Goal: Task Accomplishment & Management: Use online tool/utility

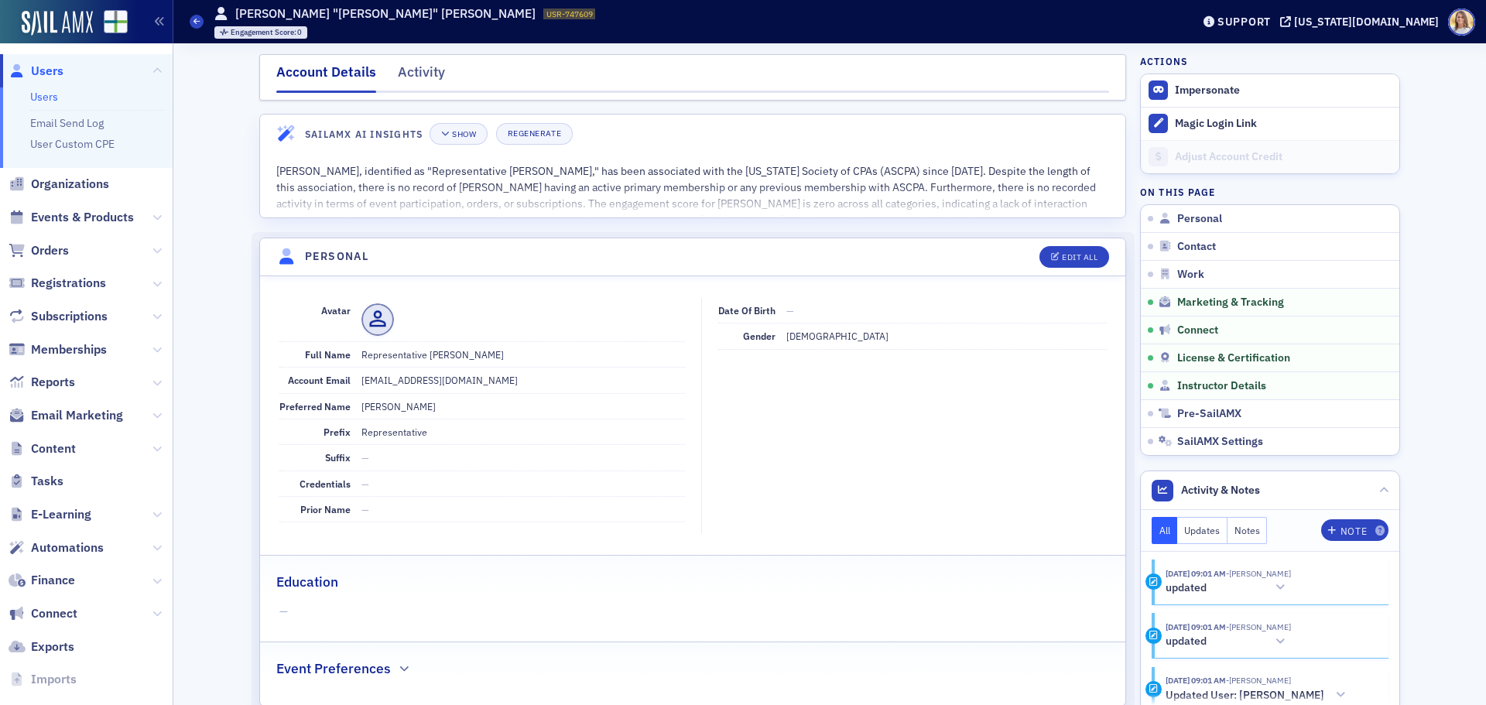
scroll to position [2125, 0]
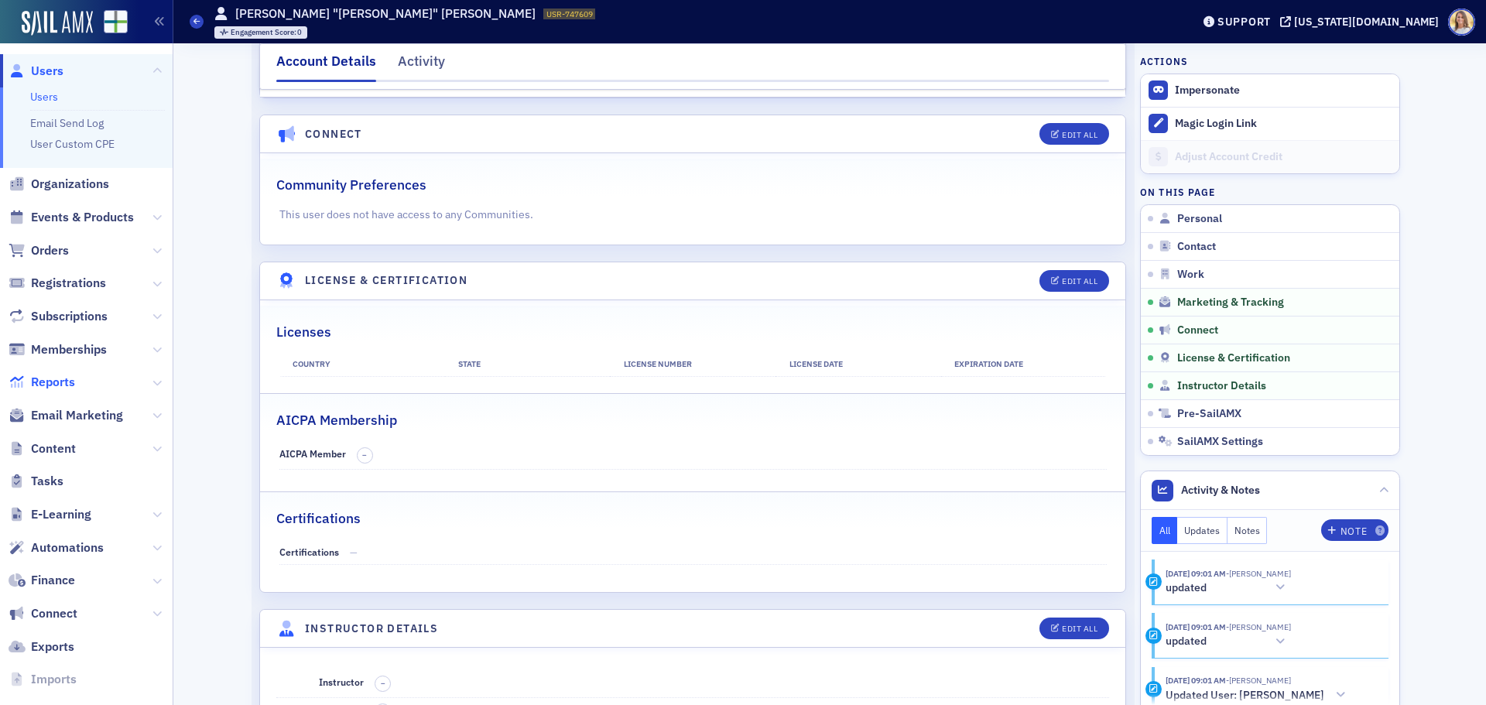
click at [48, 382] on span "Reports" at bounding box center [53, 382] width 44 height 17
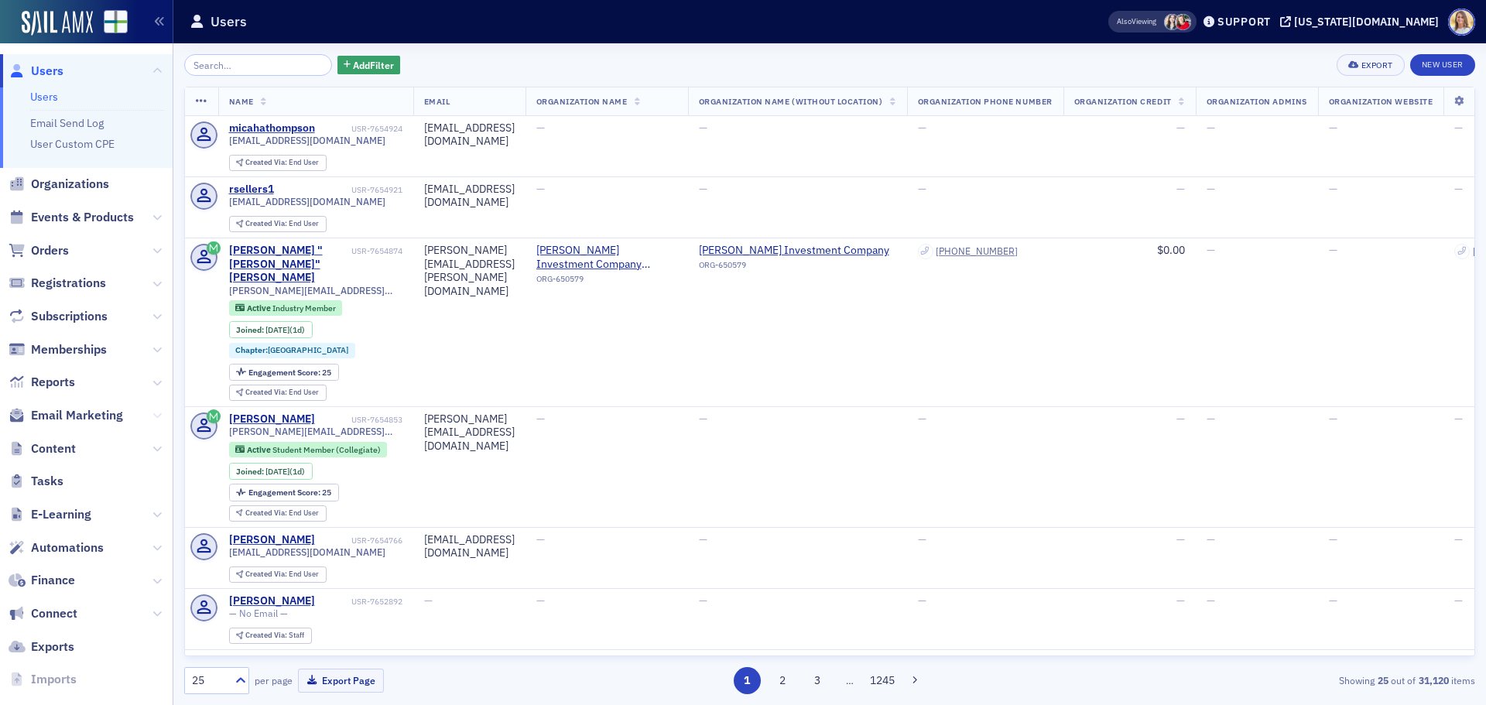
click at [153, 415] on icon at bounding box center [157, 415] width 9 height 9
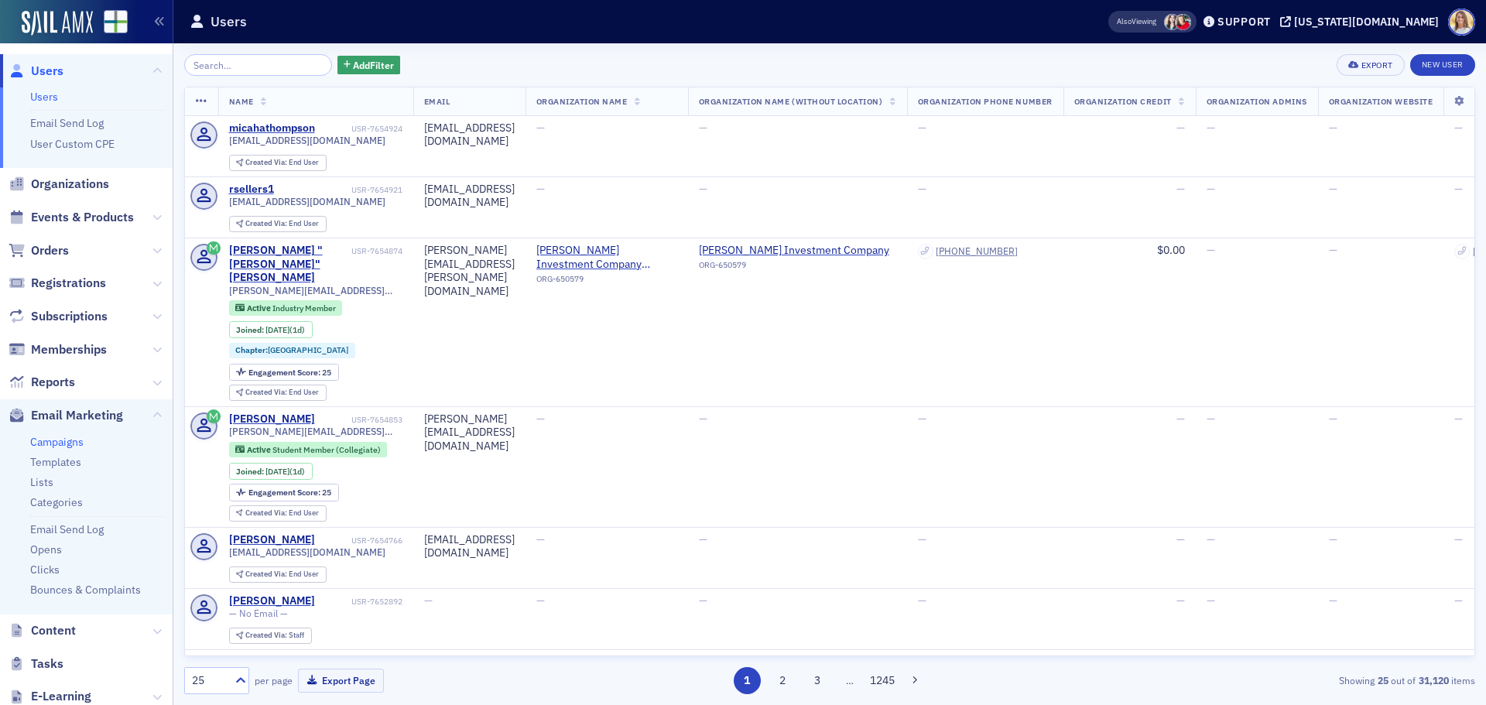
click at [61, 440] on link "Campaigns" at bounding box center [56, 442] width 53 height 14
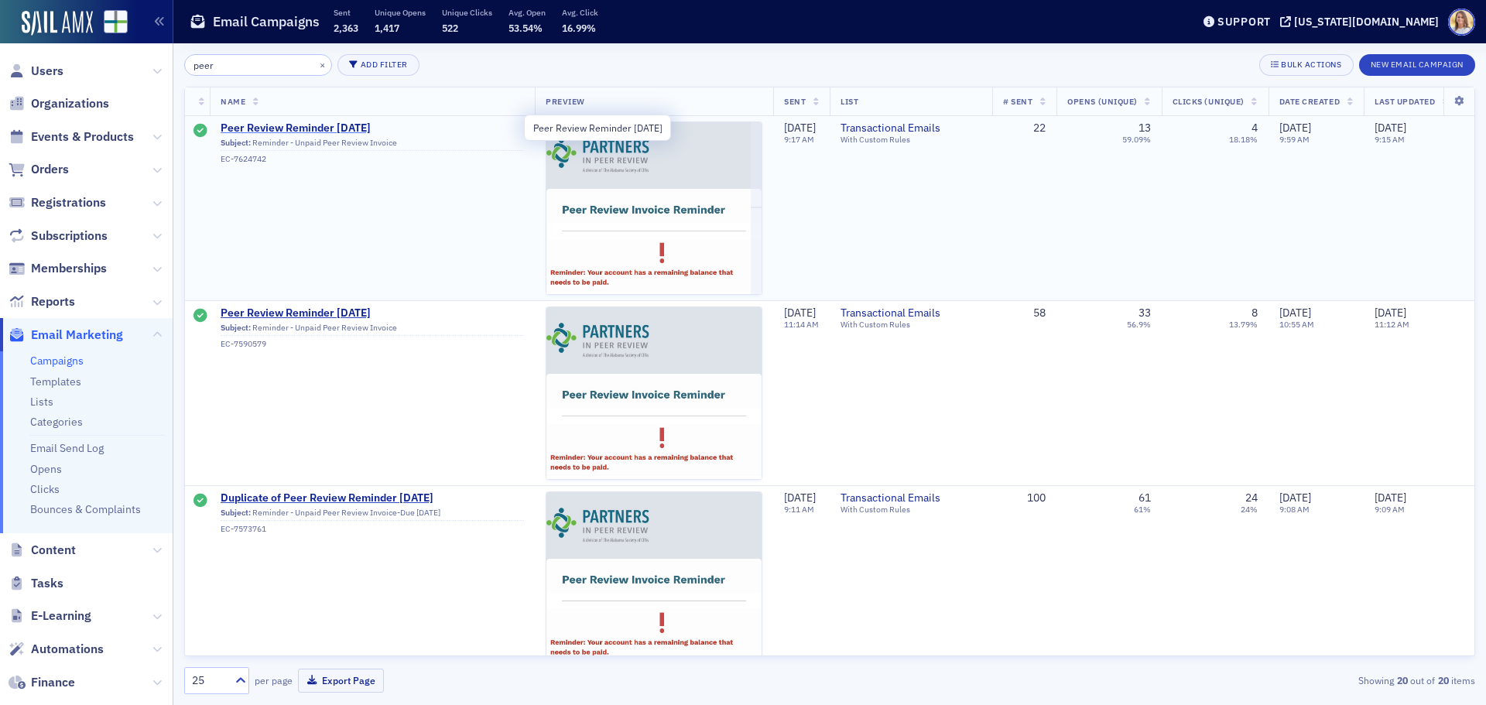
type input "peer"
click at [362, 126] on span "Peer Review Reminder [DATE]" at bounding box center [372, 129] width 303 height 14
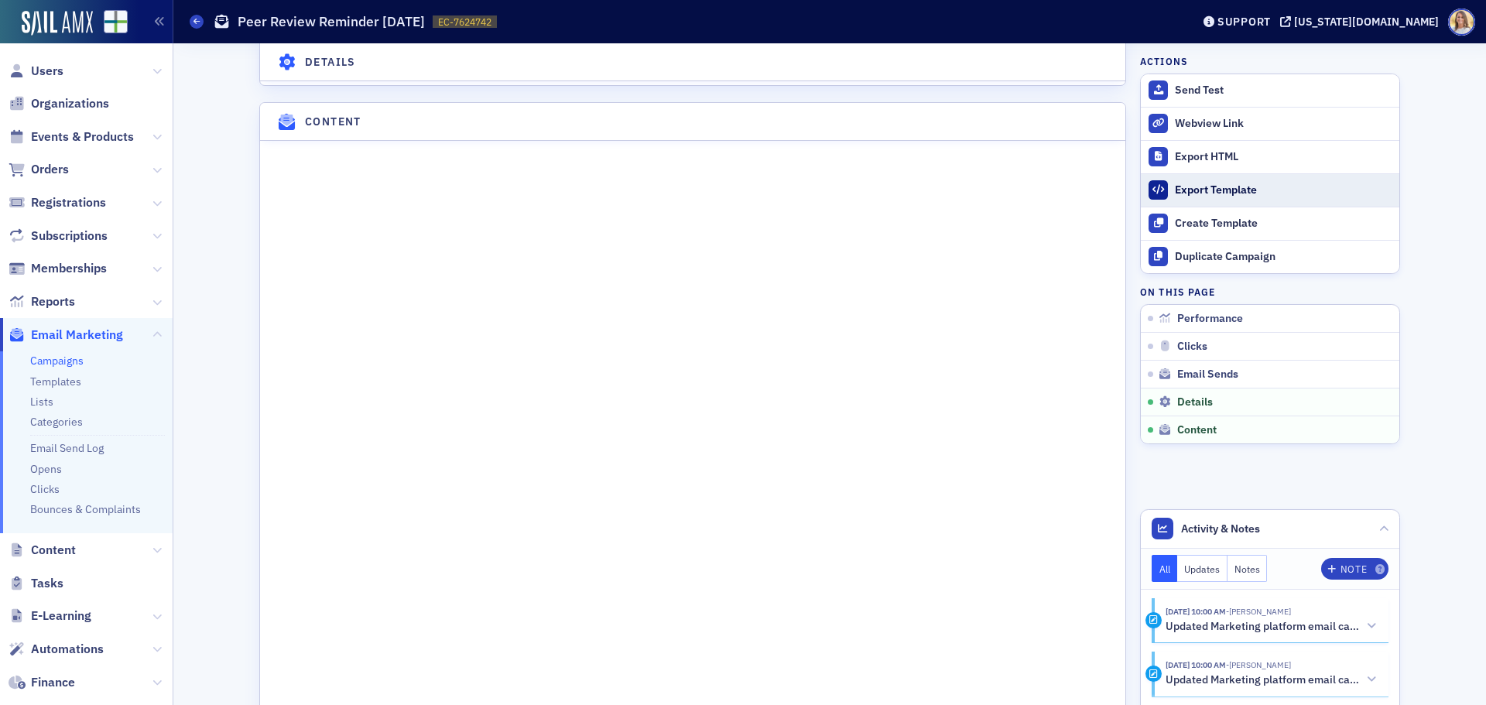
scroll to position [1935, 0]
click at [48, 166] on span "Orders" at bounding box center [50, 169] width 38 height 17
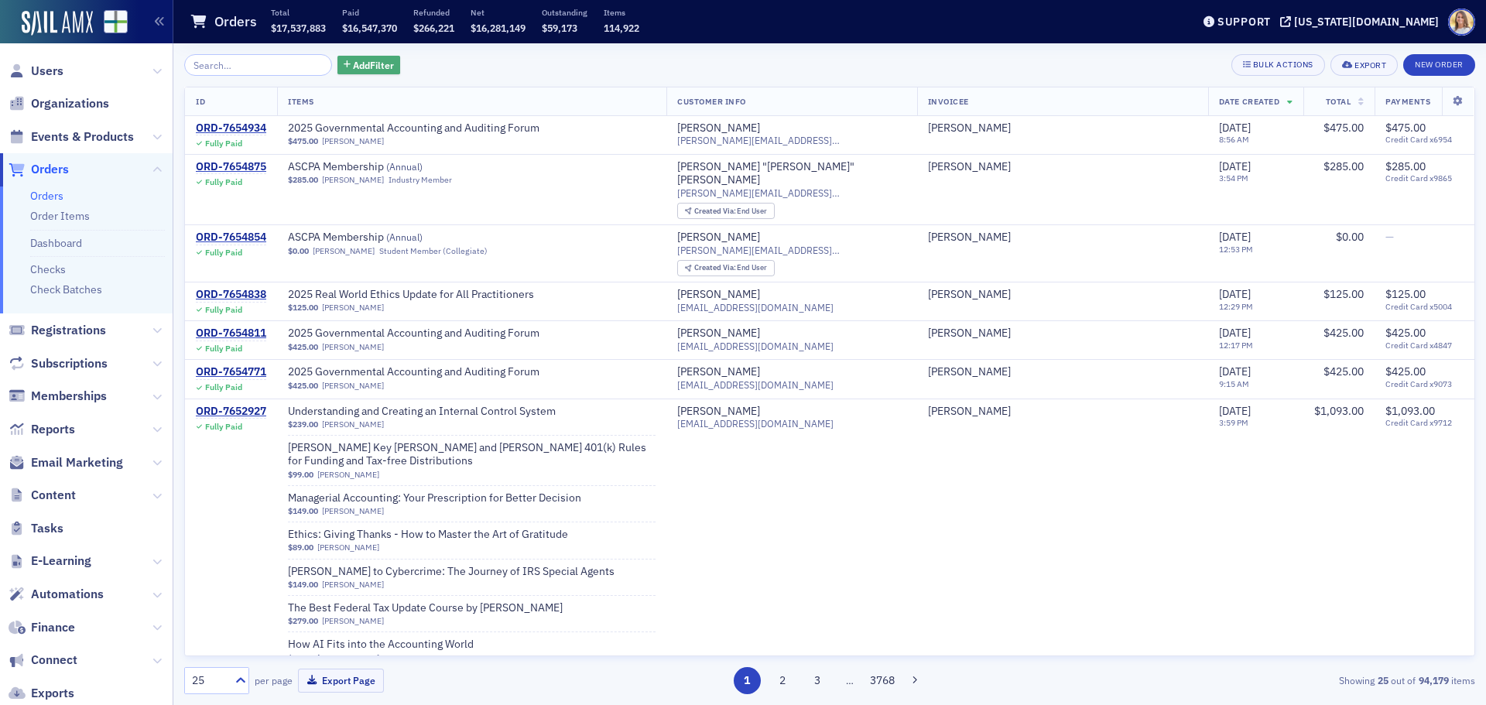
click at [357, 63] on span "Add Filter" at bounding box center [373, 65] width 41 height 14
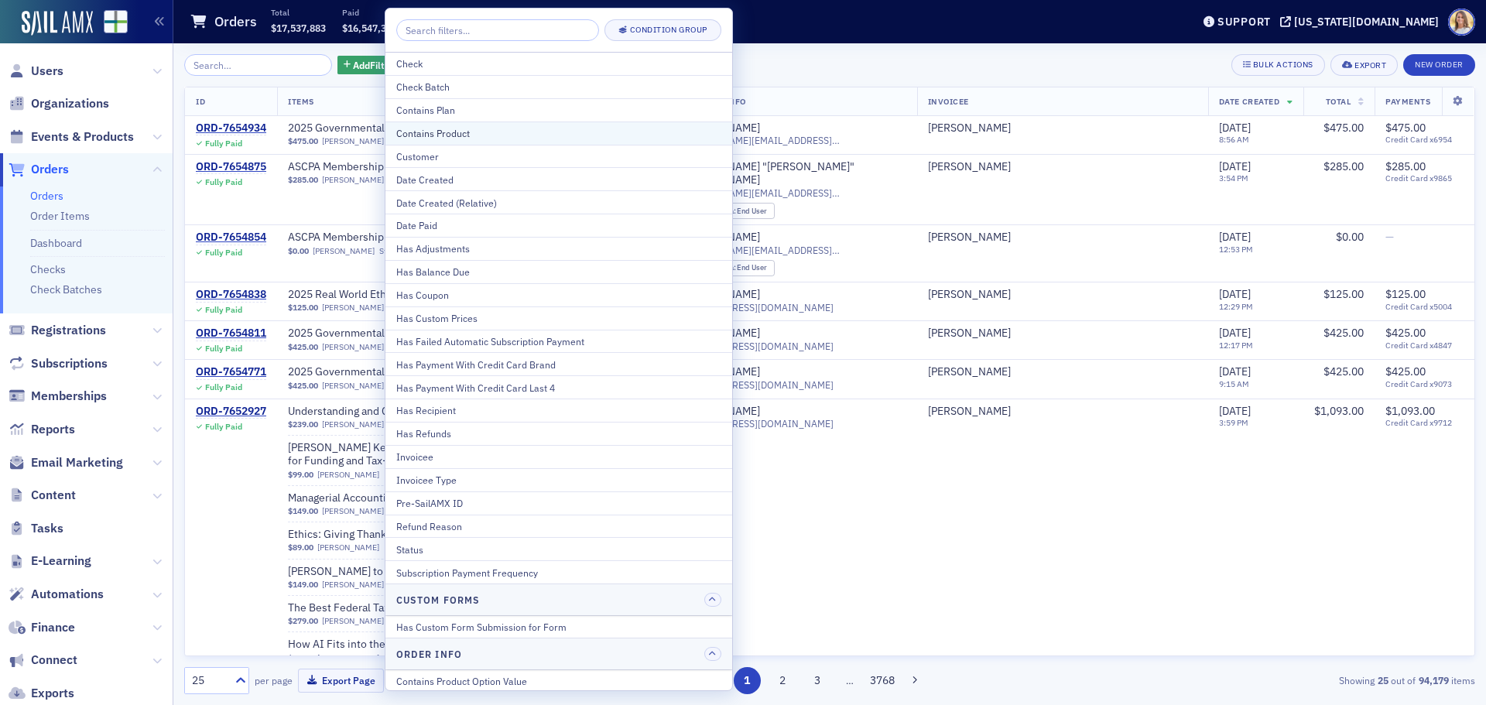
click at [506, 128] on div "Contains Product" at bounding box center [558, 133] width 325 height 14
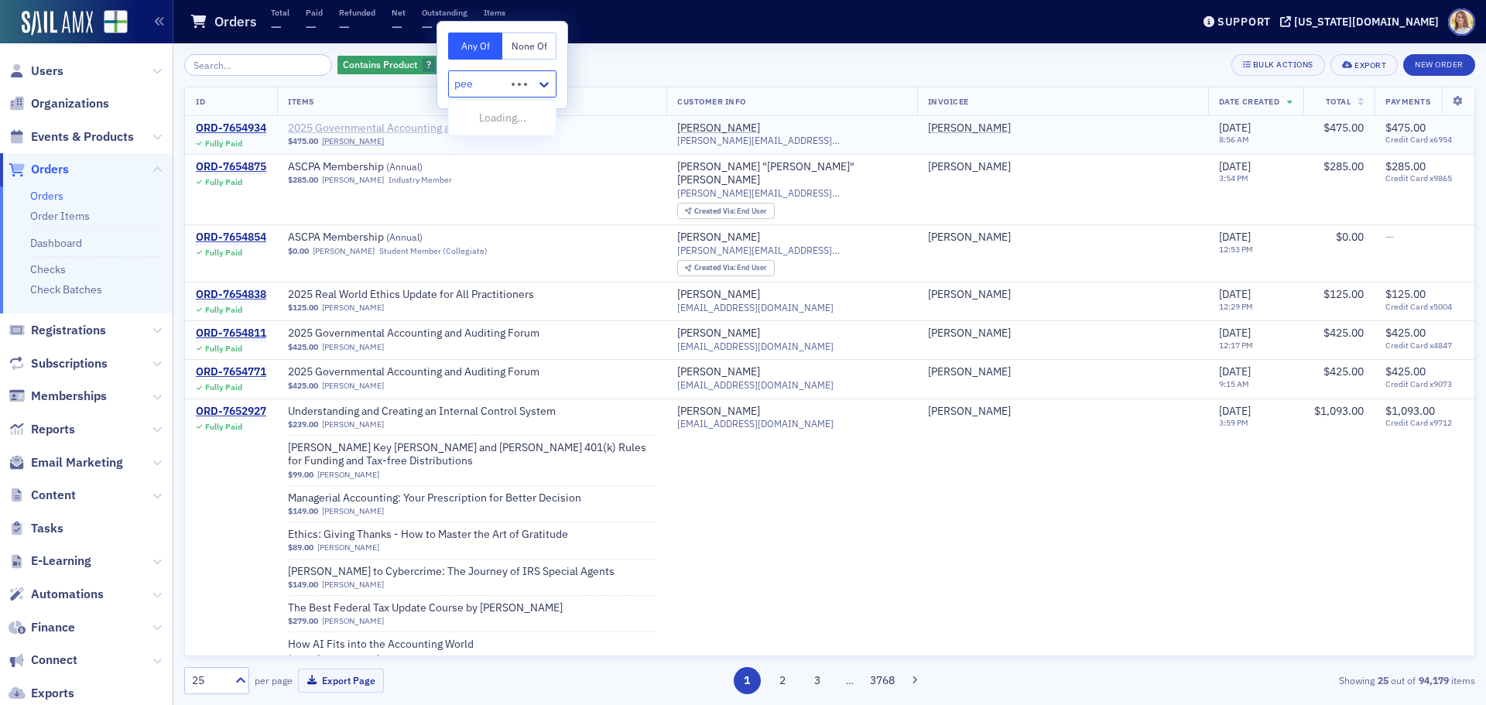
type input "peer"
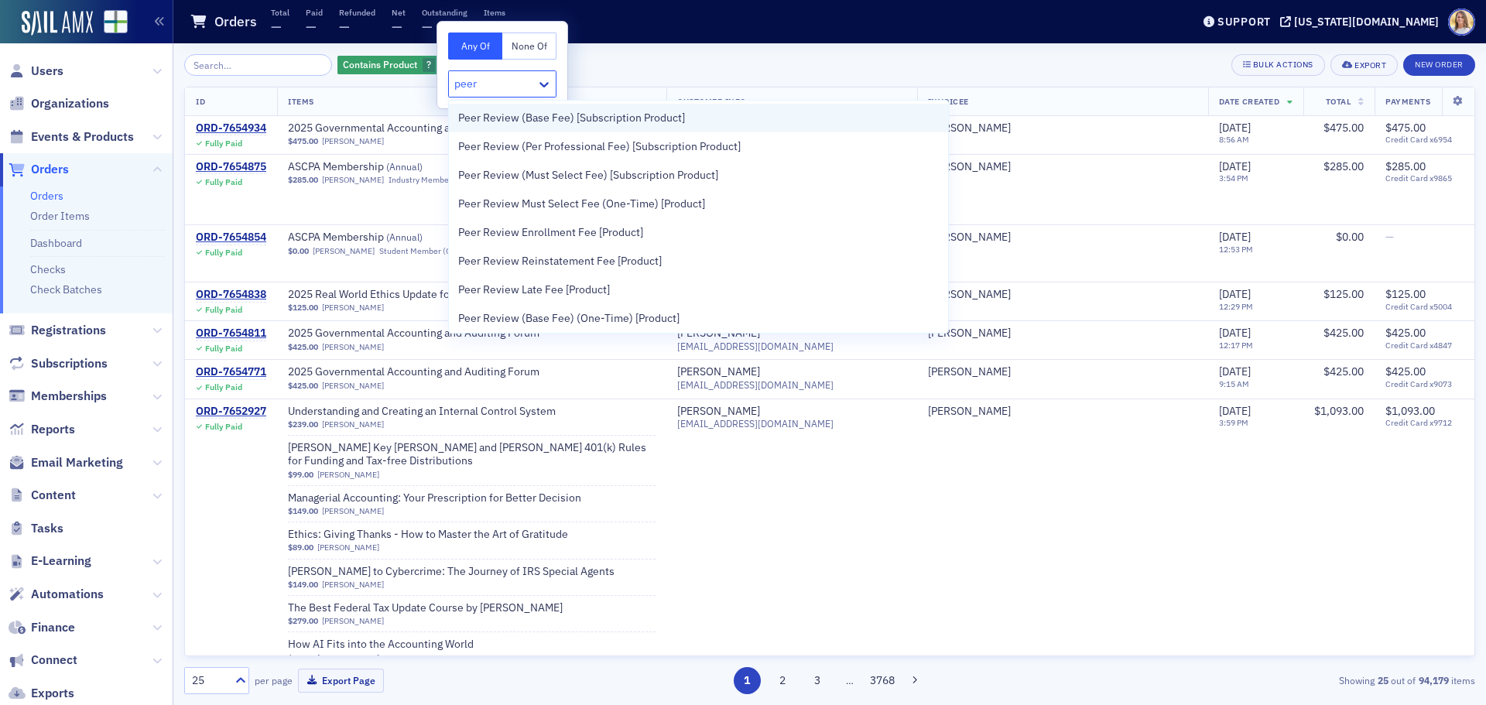
click at [571, 114] on span "Peer Review (Base Fee) [Subscription Product]" at bounding box center [571, 118] width 227 height 16
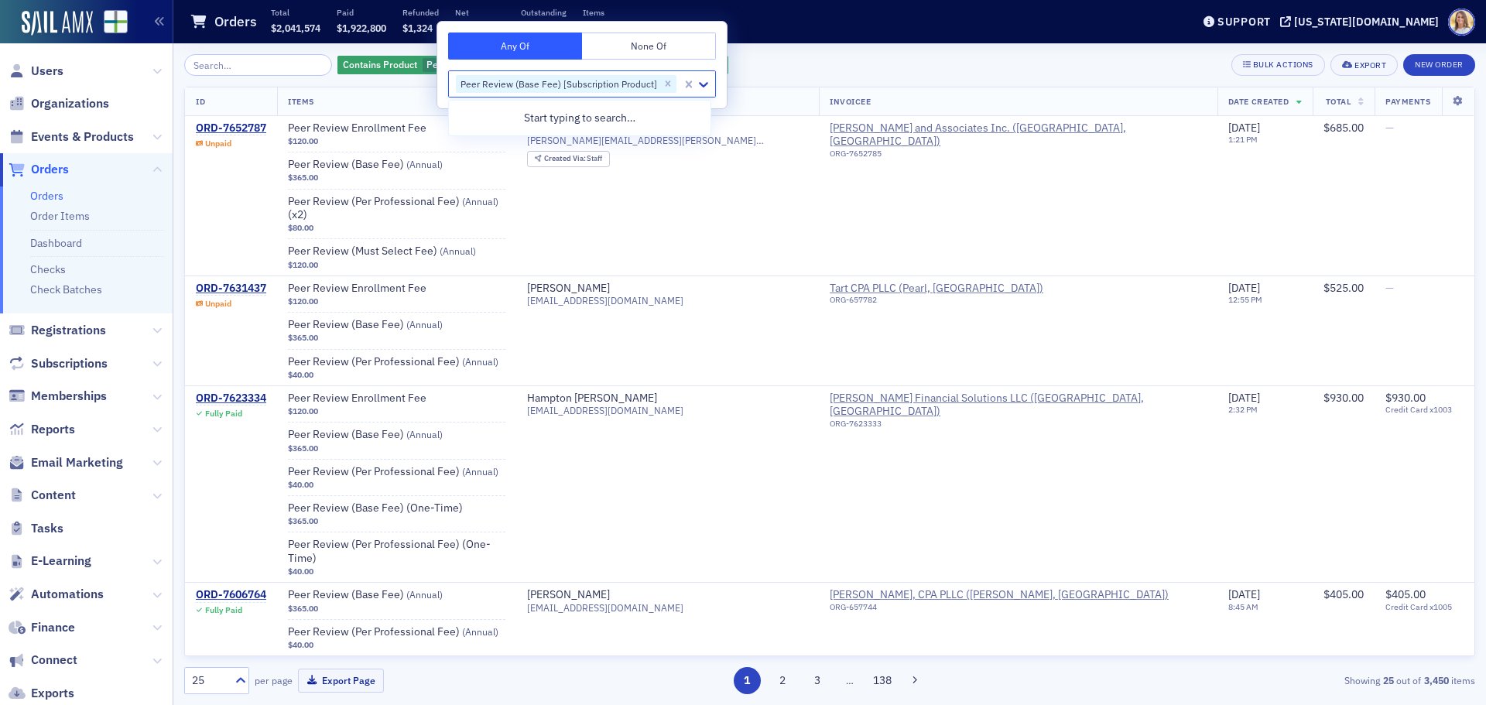
click at [766, 50] on div "Contains Product Peer Review (Base Fee) [Subscription Product] Add Filter Bulk …" at bounding box center [829, 374] width 1291 height 662
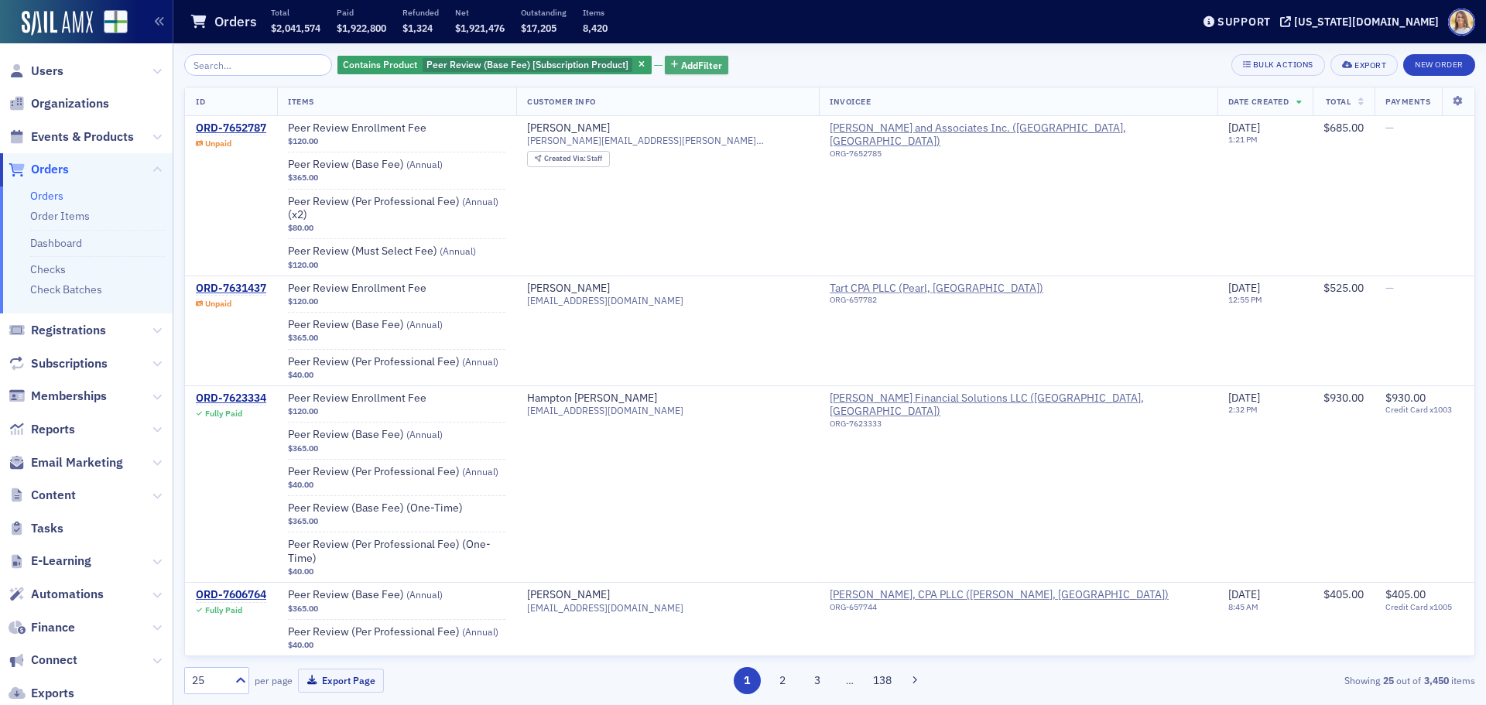
click at [681, 58] on span "Add Filter" at bounding box center [701, 65] width 41 height 14
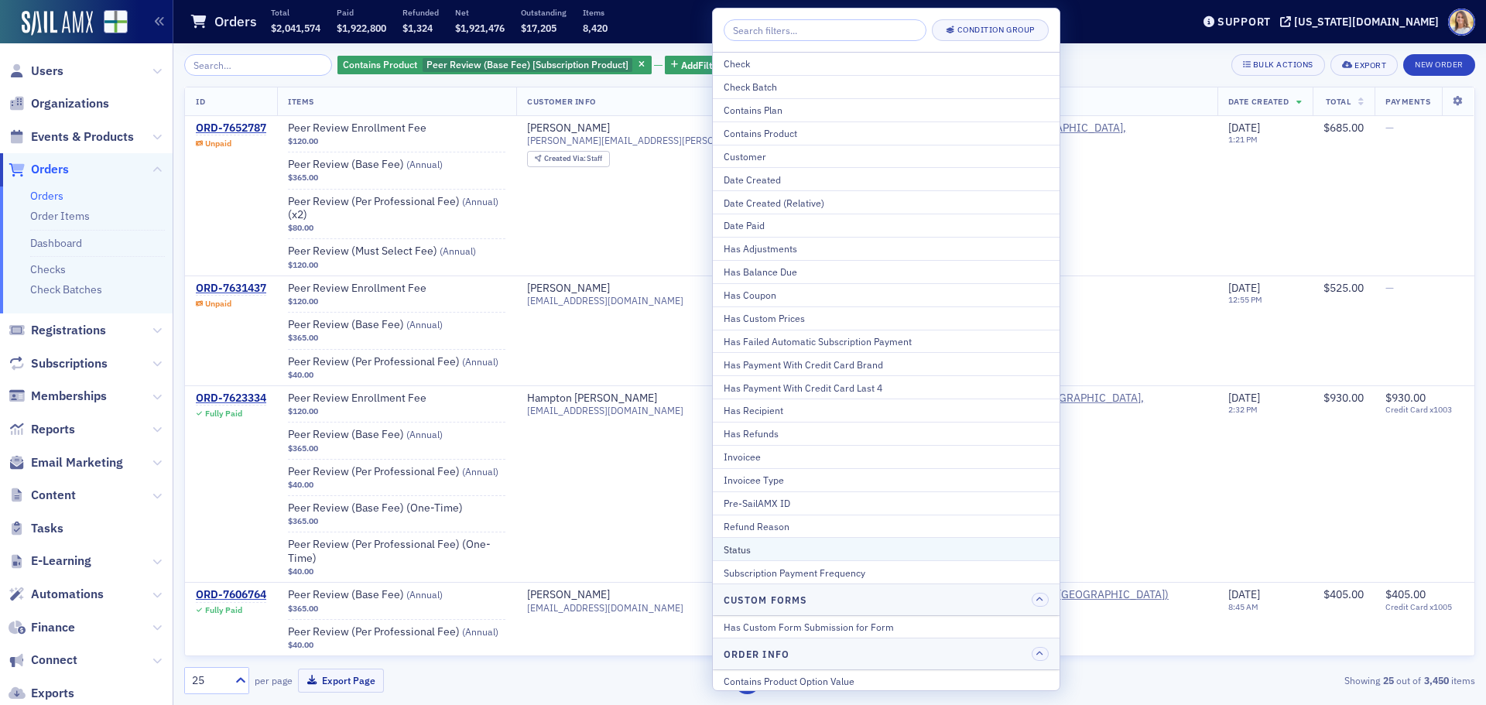
click at [789, 541] on button "Status" at bounding box center [886, 548] width 347 height 23
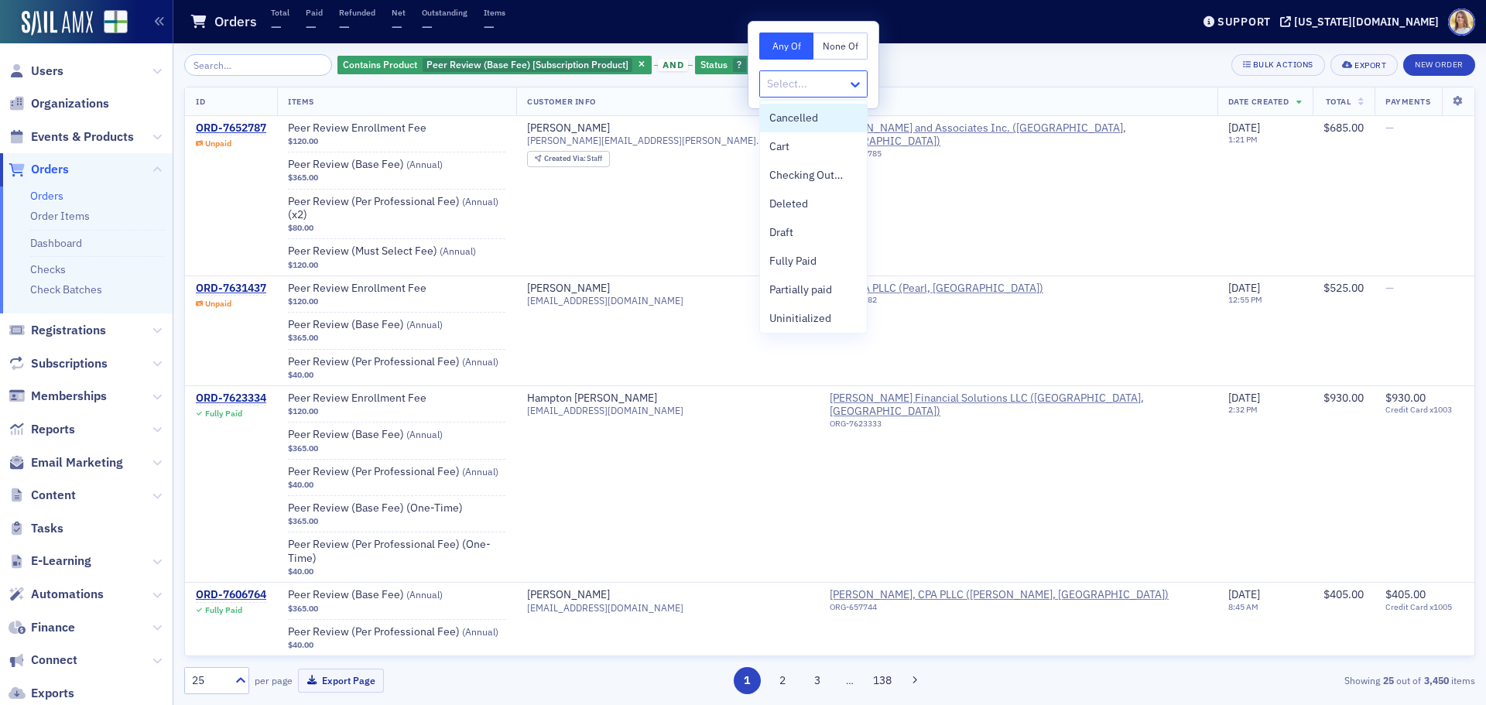
click at [850, 80] on icon at bounding box center [855, 84] width 15 height 15
click at [790, 312] on span "Unpaid" at bounding box center [786, 315] width 34 height 16
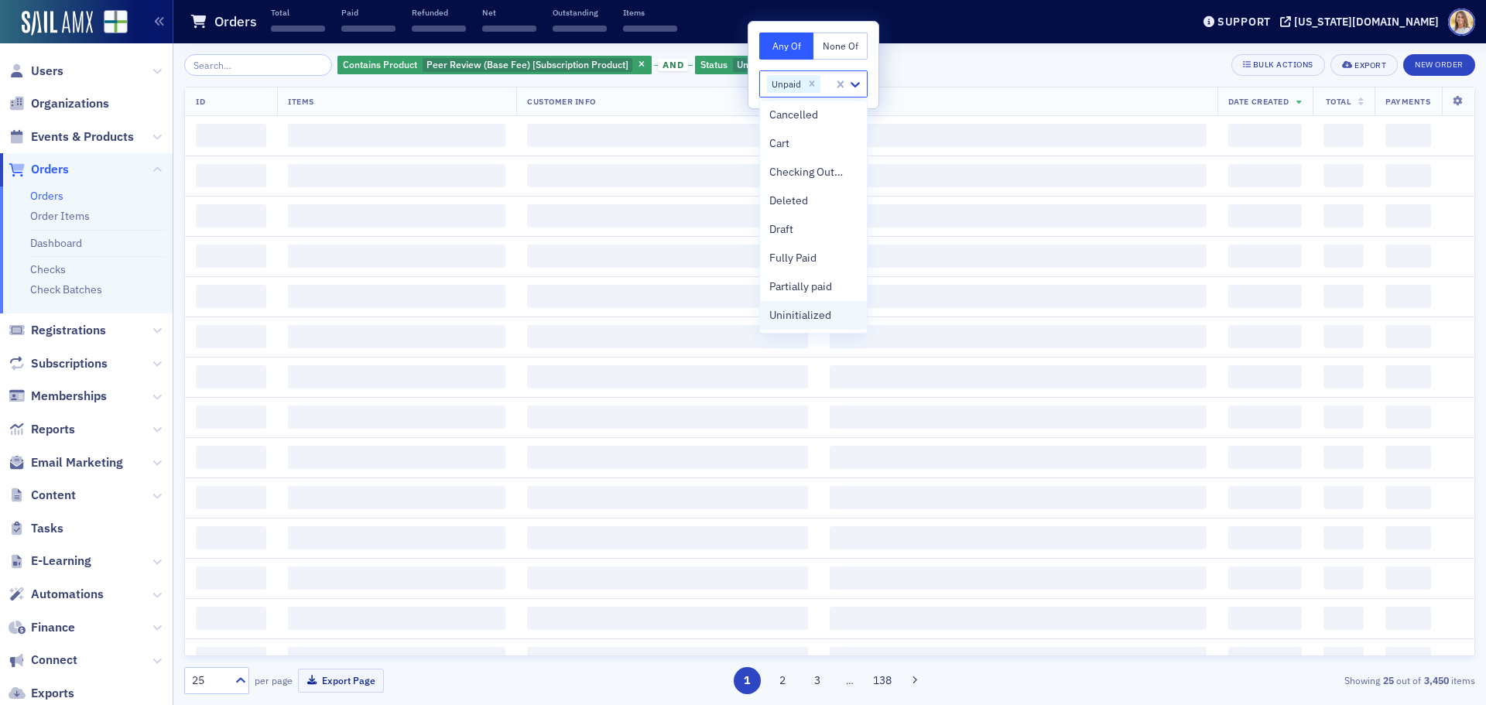
scroll to position [3, 0]
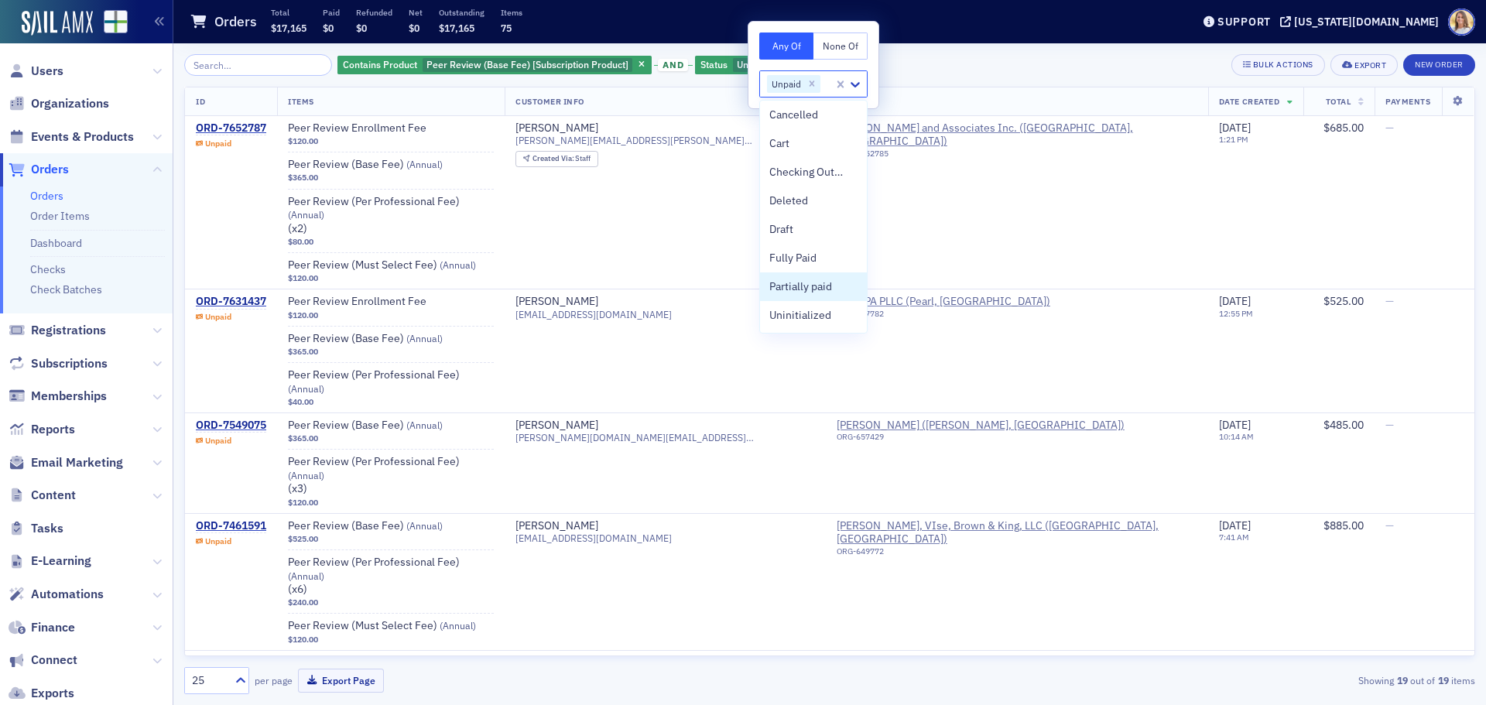
click at [984, 61] on div "Contains Product Peer Review (Base Fee) [Subscription Product] and Status Unpai…" at bounding box center [829, 65] width 1291 height 22
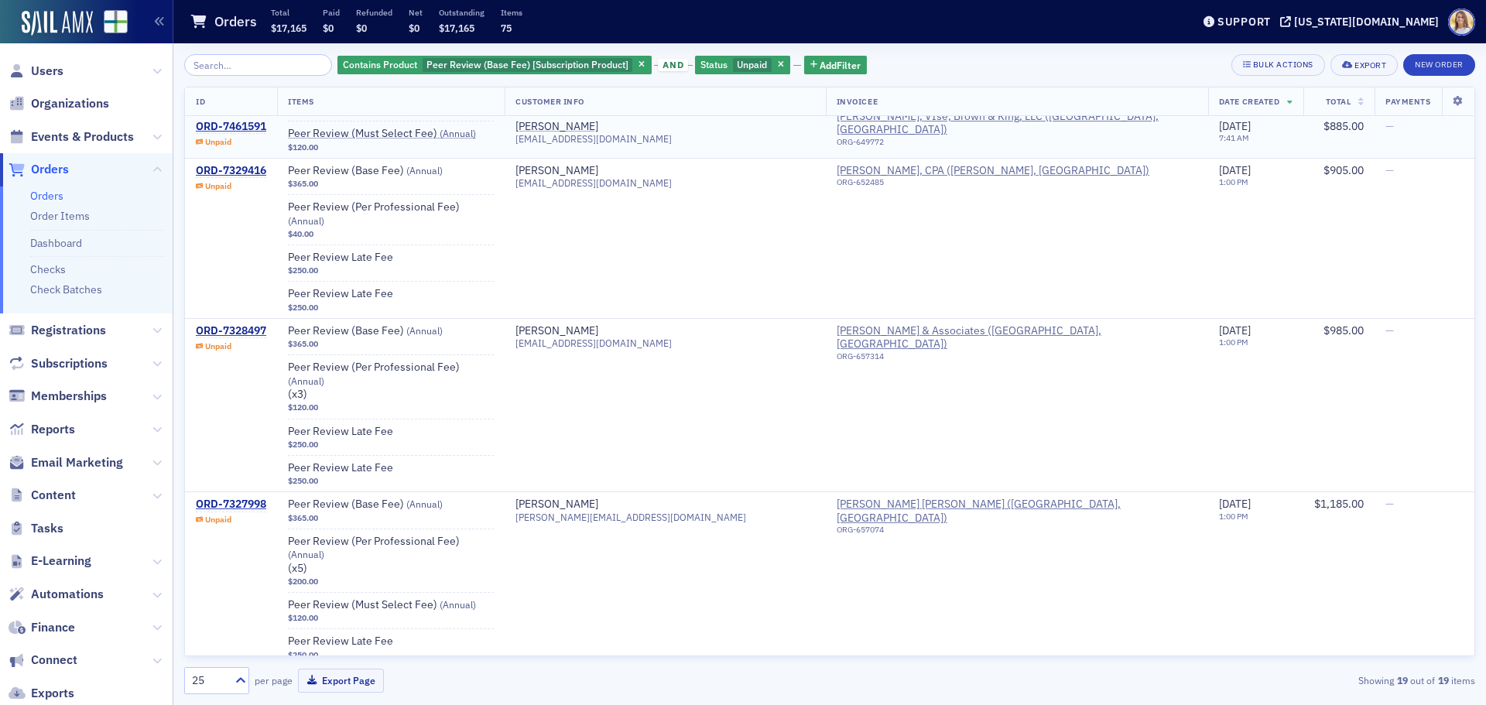
scroll to position [493, 0]
click at [263, 497] on div "ORD-7327998" at bounding box center [231, 504] width 70 height 14
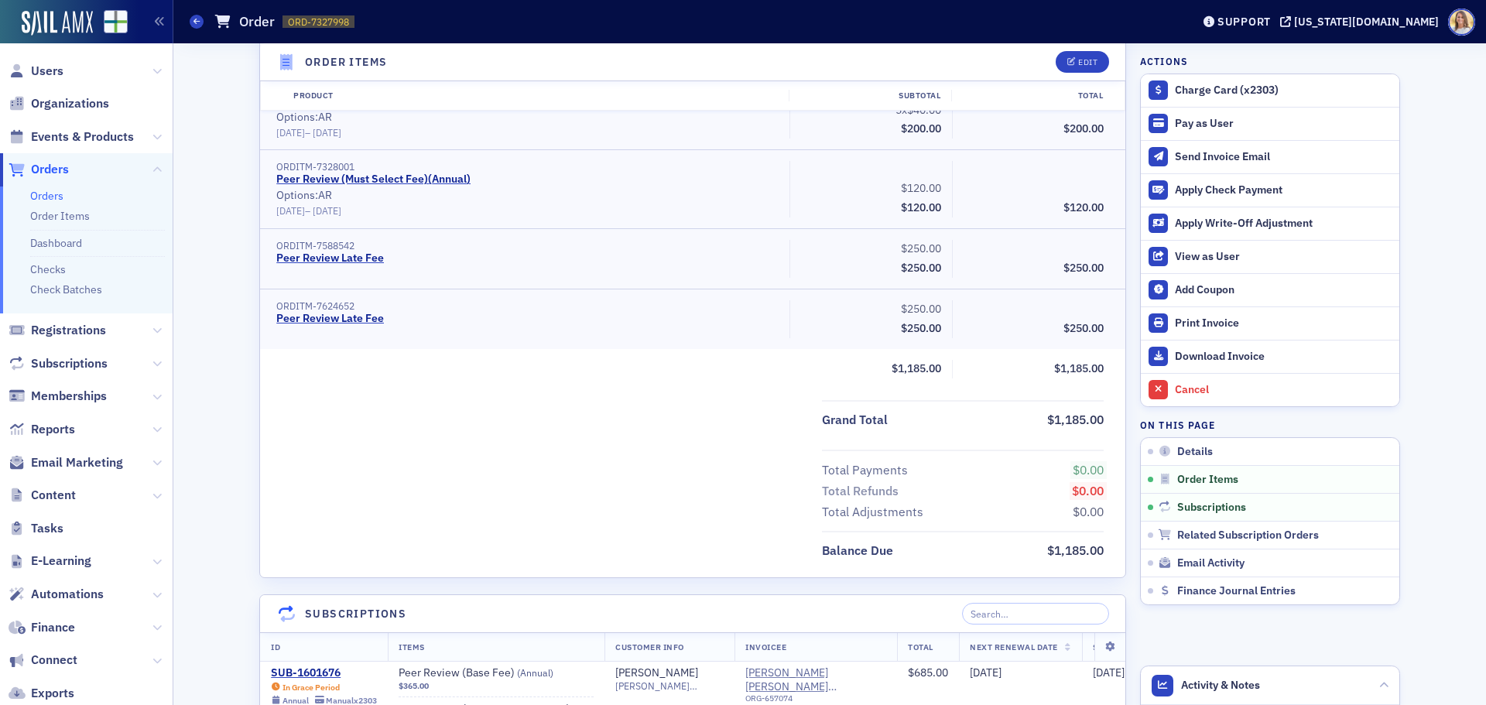
scroll to position [619, 0]
click at [1095, 61] on button "Edit" at bounding box center [1082, 62] width 53 height 22
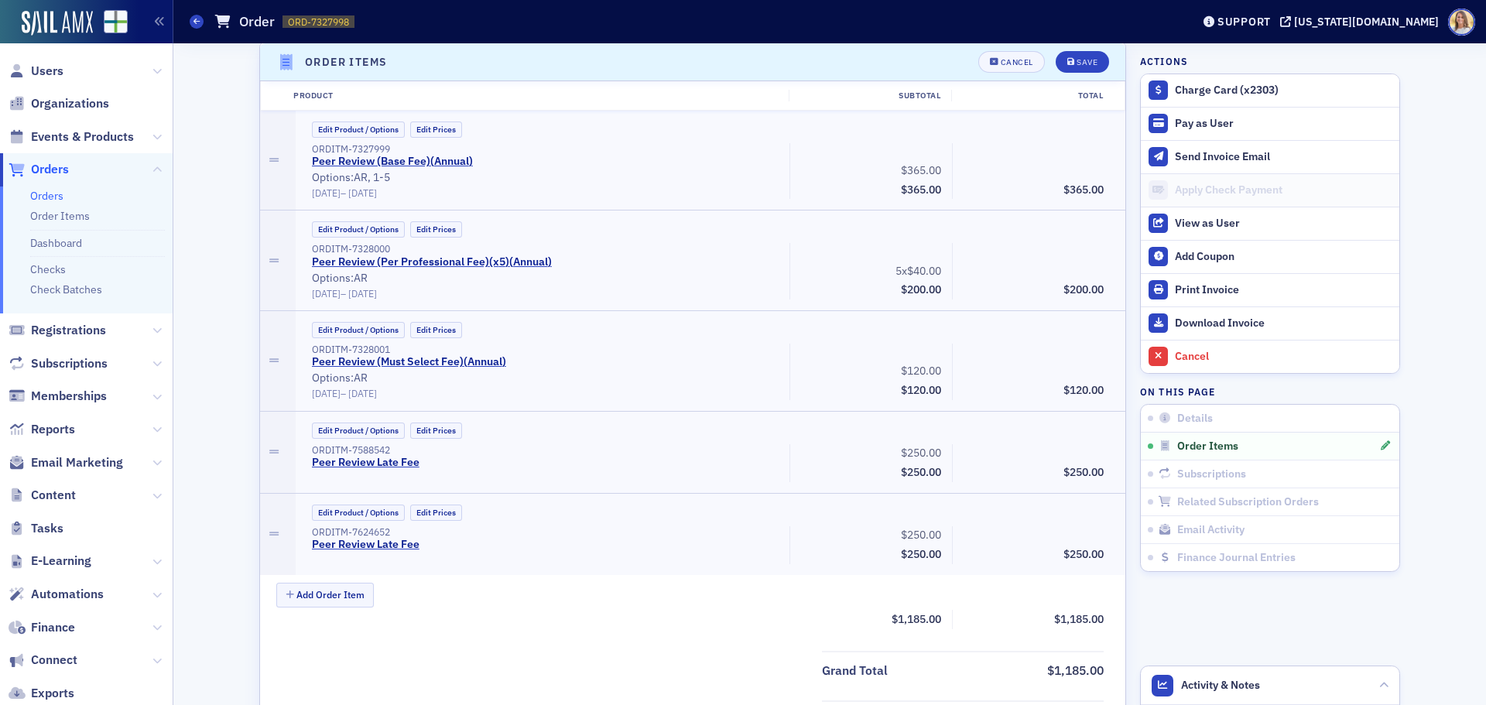
scroll to position [492, 0]
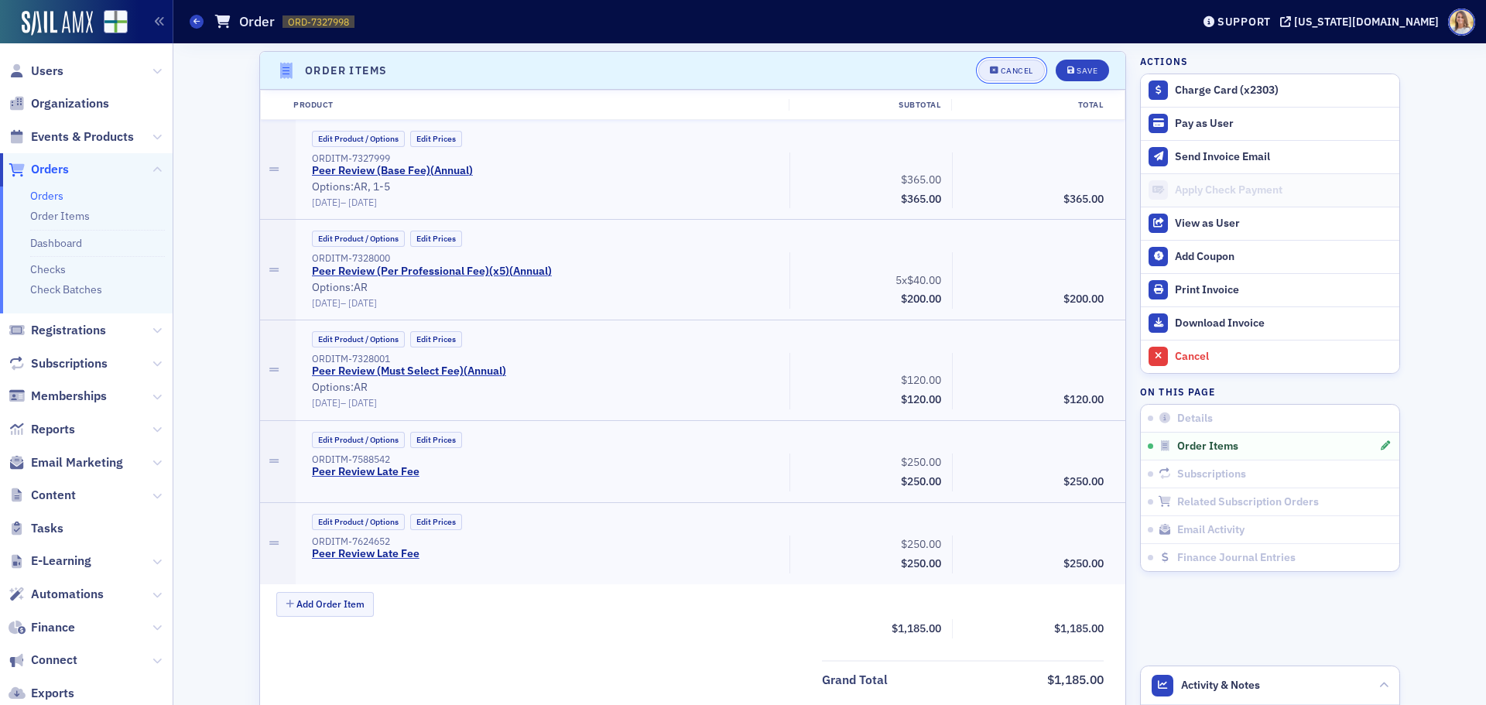
click at [1024, 74] on div "Cancel" at bounding box center [1017, 71] width 33 height 9
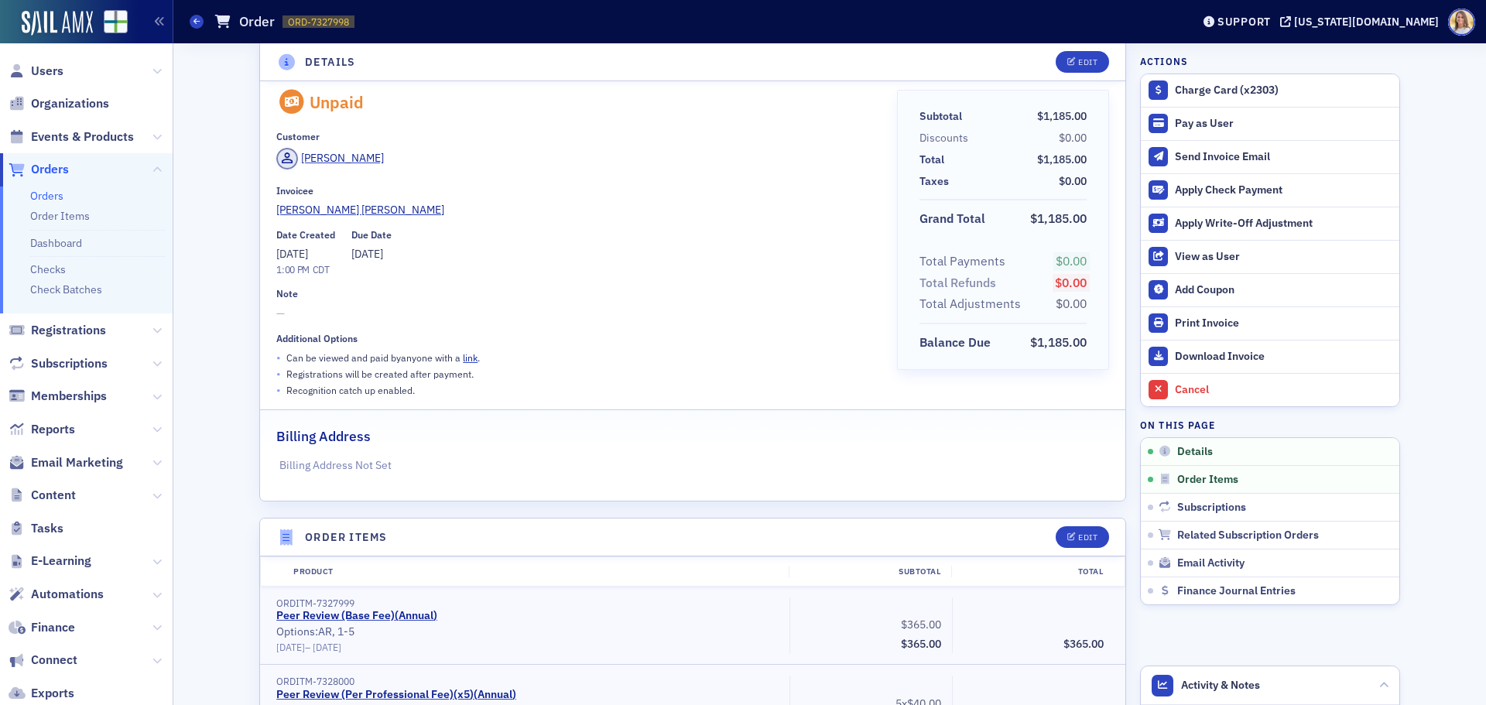
scroll to position [0, 0]
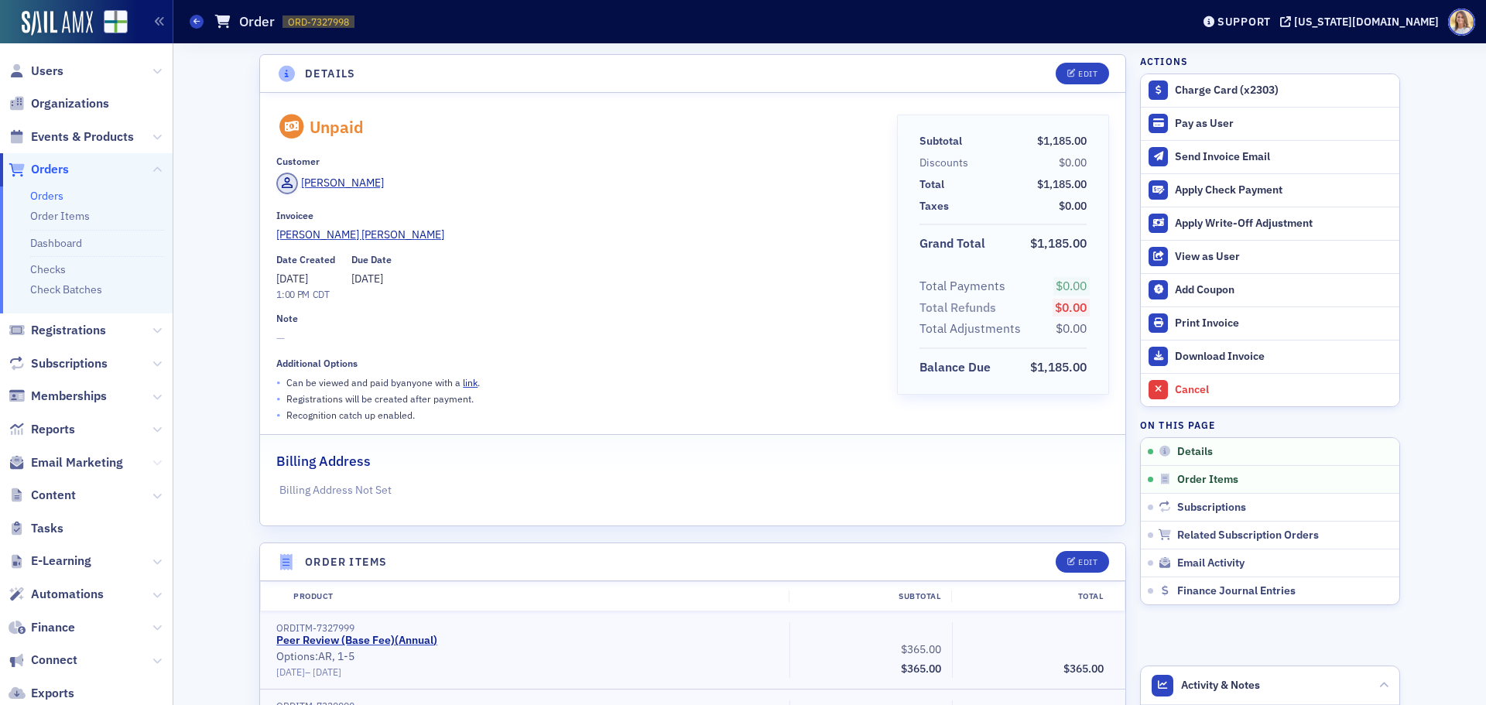
click at [153, 466] on icon at bounding box center [157, 462] width 9 height 9
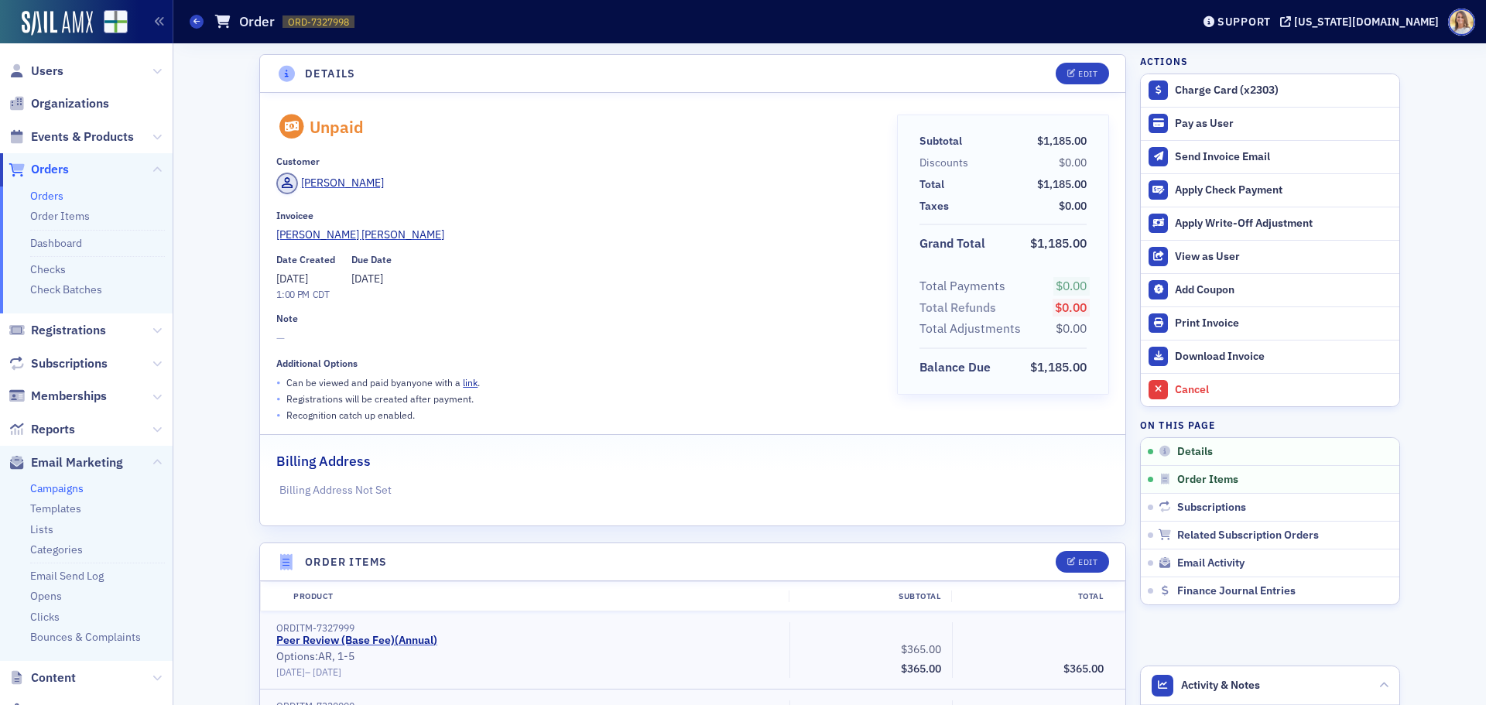
click at [78, 485] on link "Campaigns" at bounding box center [56, 489] width 53 height 14
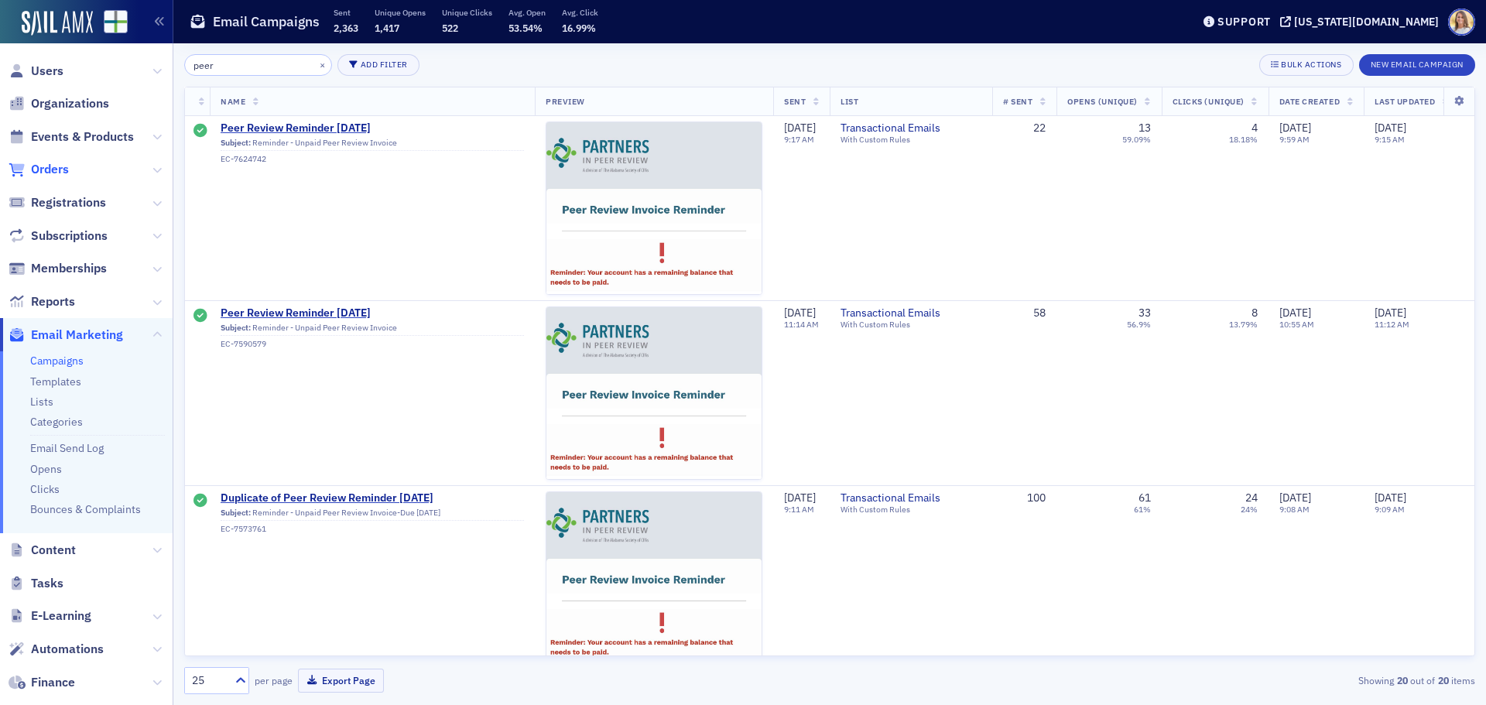
click at [54, 170] on span "Orders" at bounding box center [50, 169] width 38 height 17
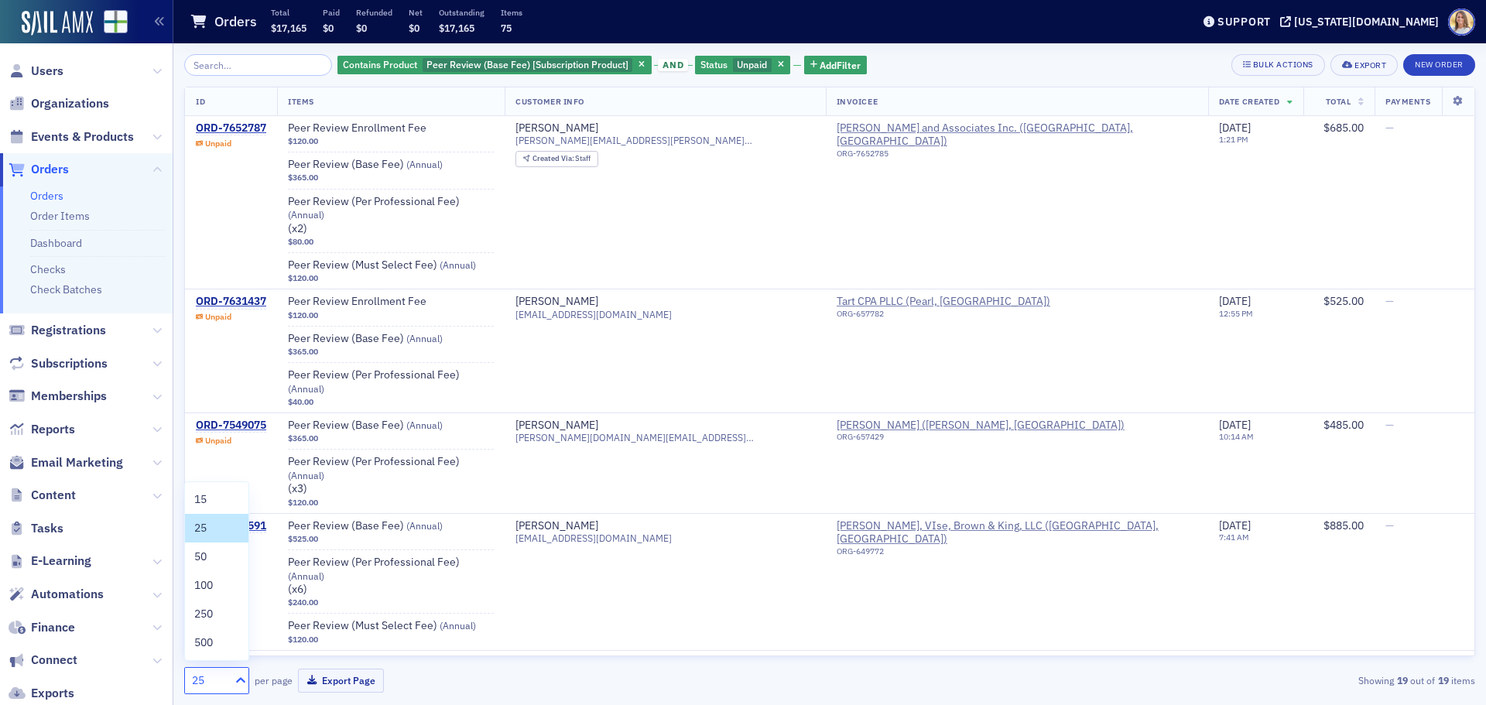
click at [237, 680] on icon at bounding box center [240, 680] width 15 height 15
click at [606, 703] on div "Contains Product Peer Review (Base Fee) [Subscription Product] and Status Unpai…" at bounding box center [829, 374] width 1291 height 662
click at [235, 519] on div "ORD-7461591" at bounding box center [231, 526] width 70 height 14
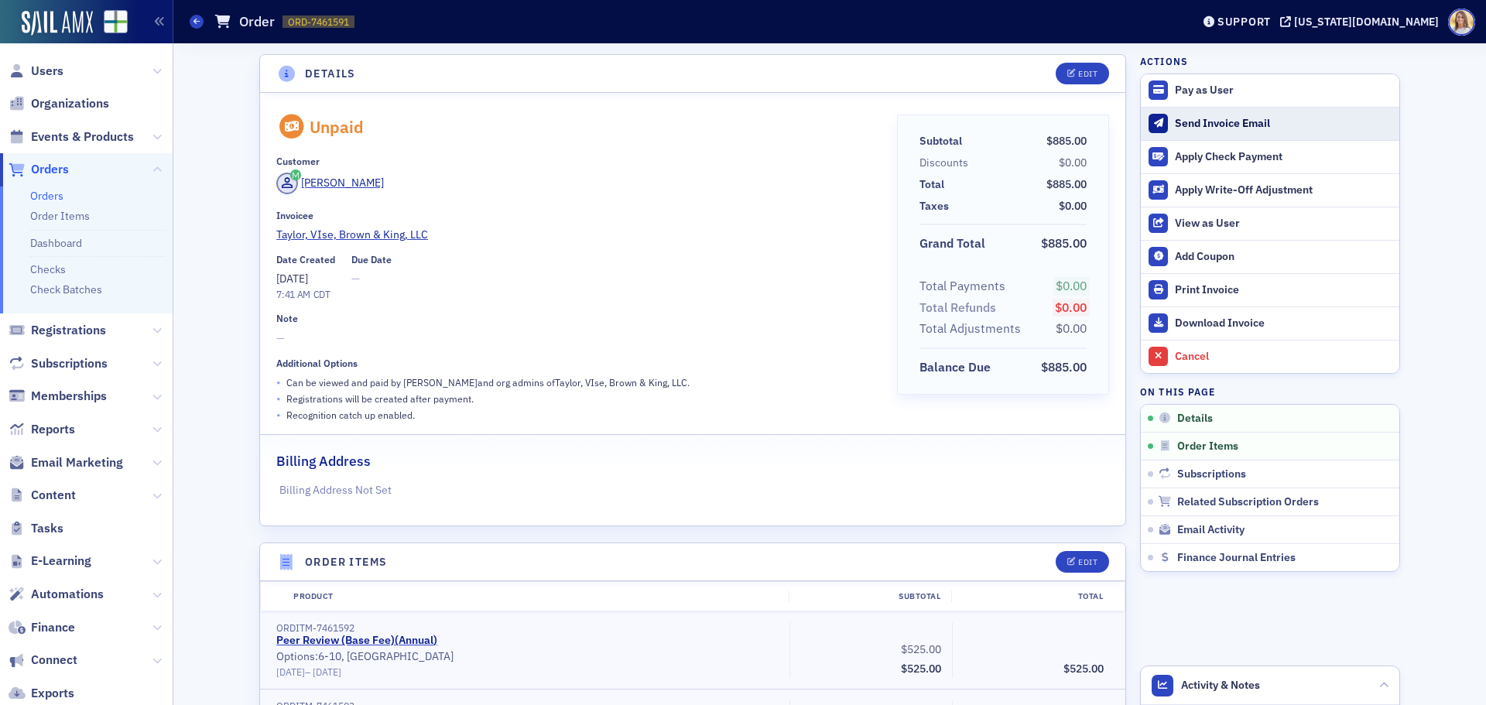
click at [1246, 127] on div "Send Invoice Email" at bounding box center [1283, 124] width 217 height 14
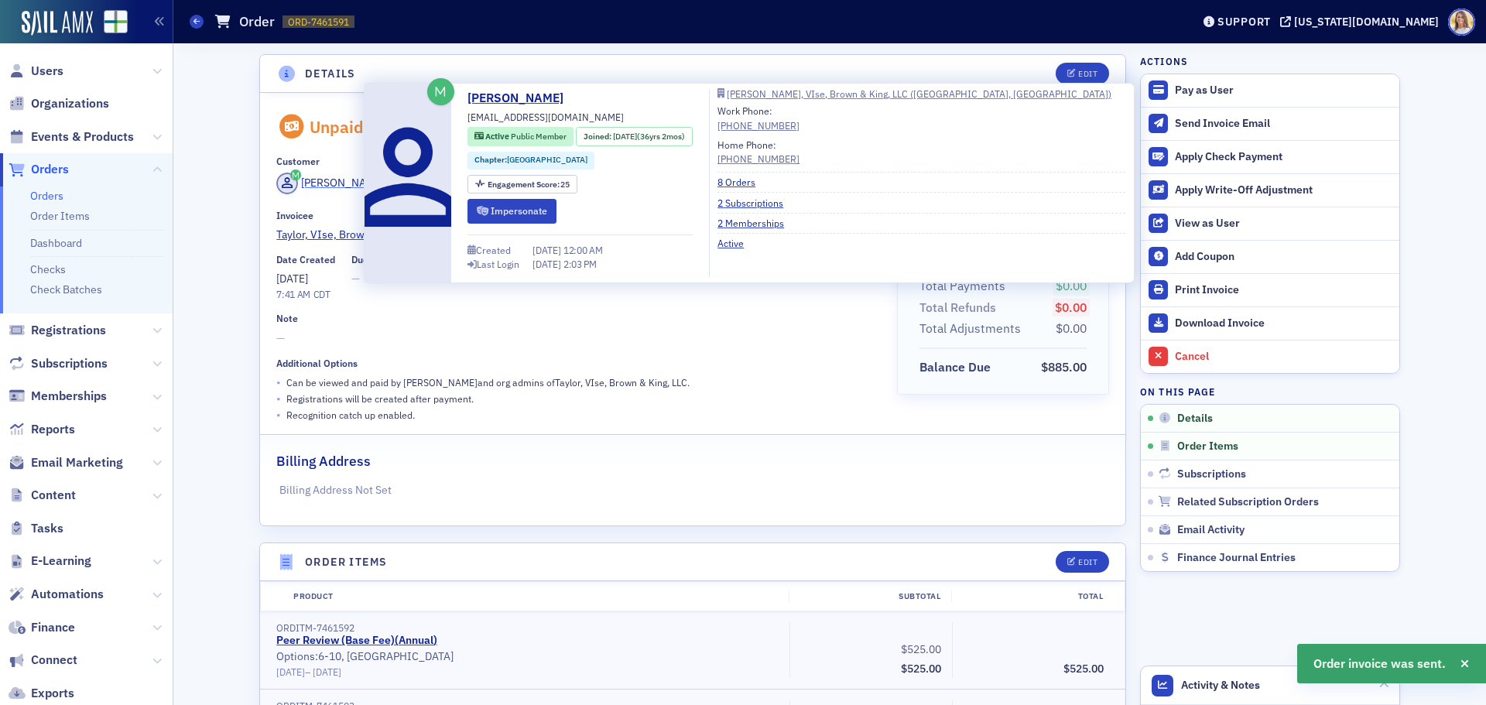
click at [357, 185] on div "[PERSON_NAME]" at bounding box center [342, 183] width 83 height 16
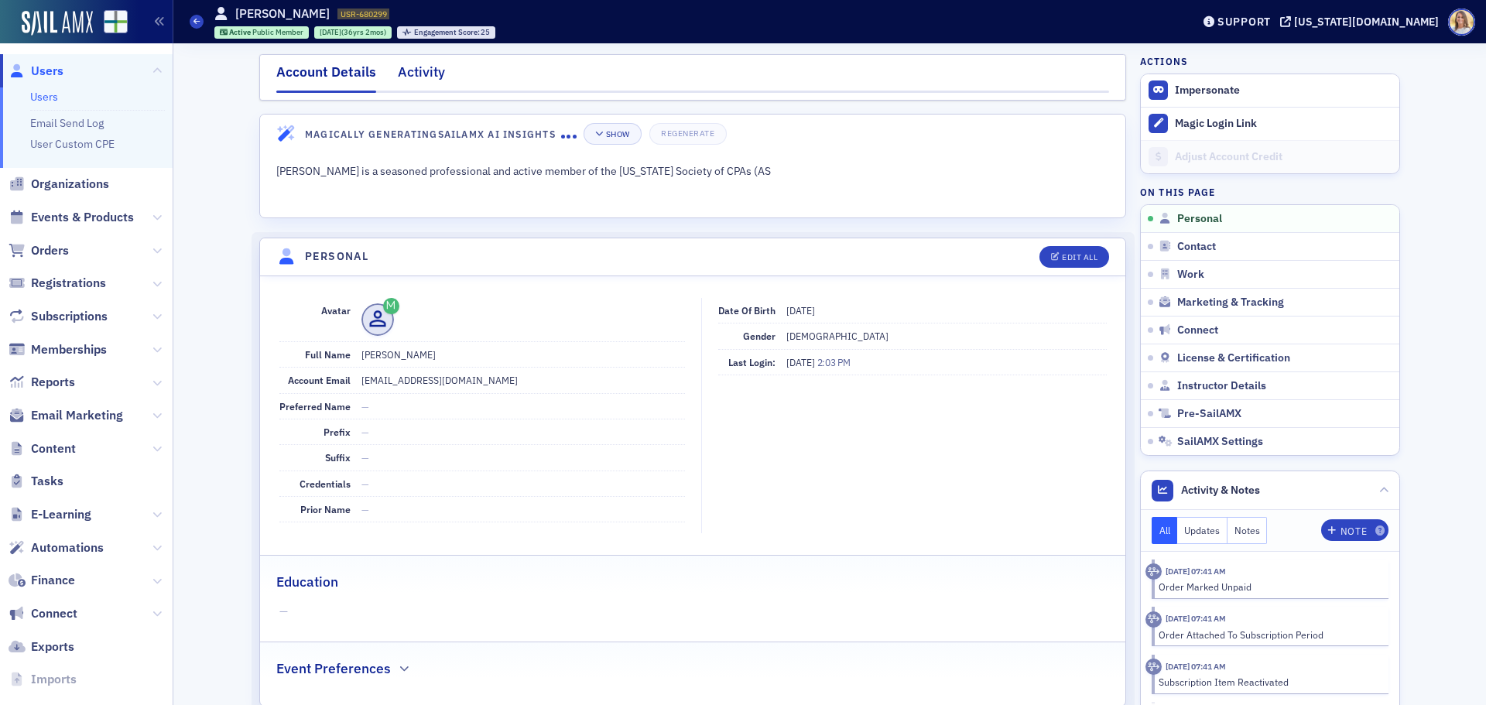
click at [413, 64] on div "Activity" at bounding box center [421, 76] width 47 height 29
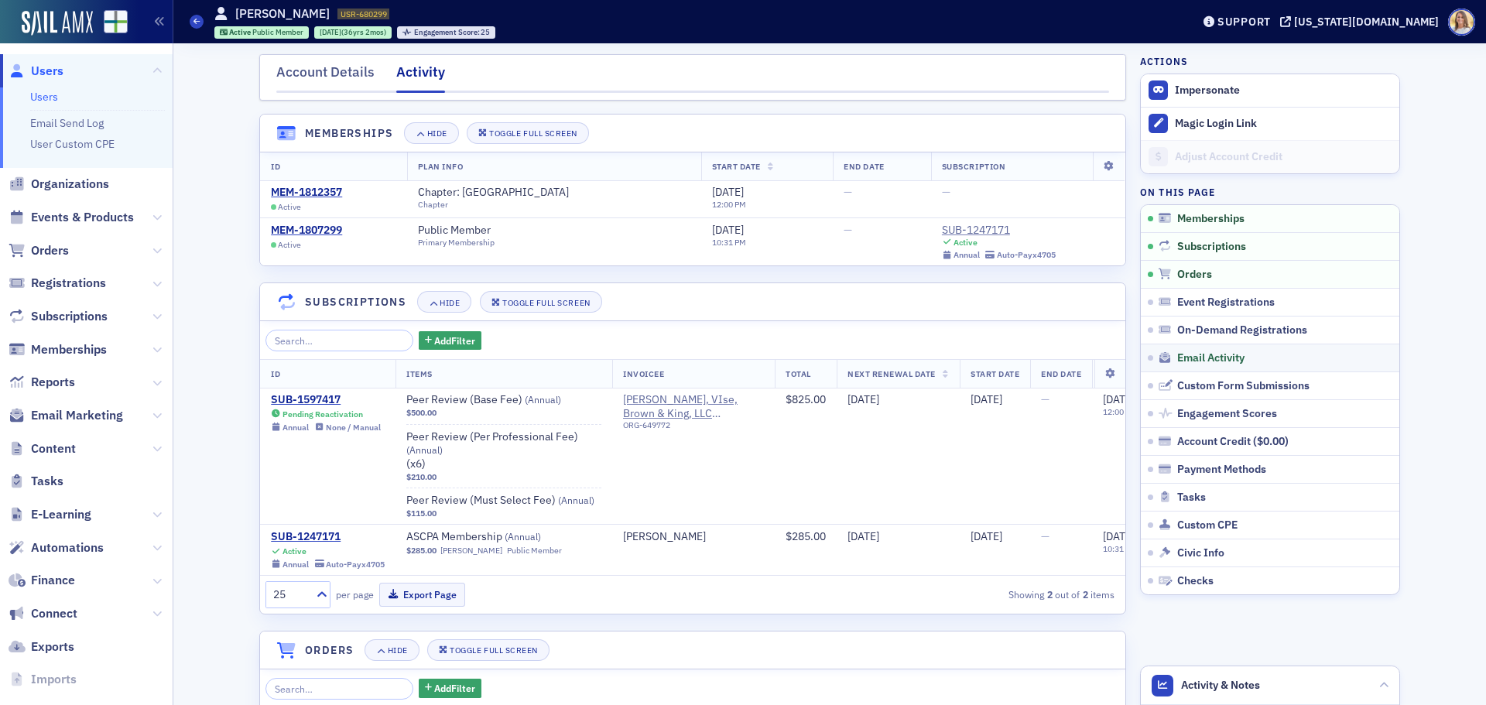
click at [1238, 348] on link "Email Activity" at bounding box center [1270, 358] width 259 height 28
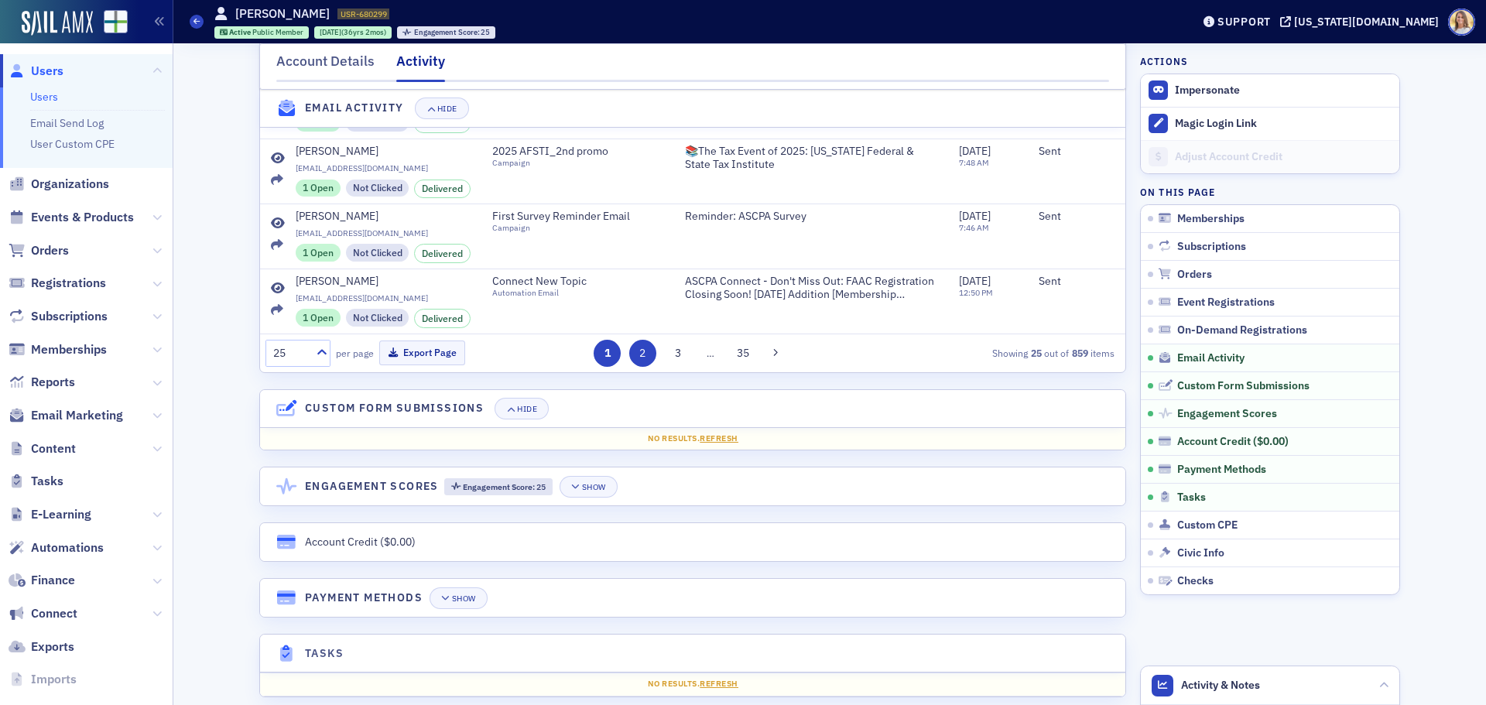
scroll to position [1532, 0]
drag, startPoint x: 639, startPoint y: 362, endPoint x: 649, endPoint y: 364, distance: 10.3
click at [639, 362] on button "2" at bounding box center [642, 352] width 27 height 27
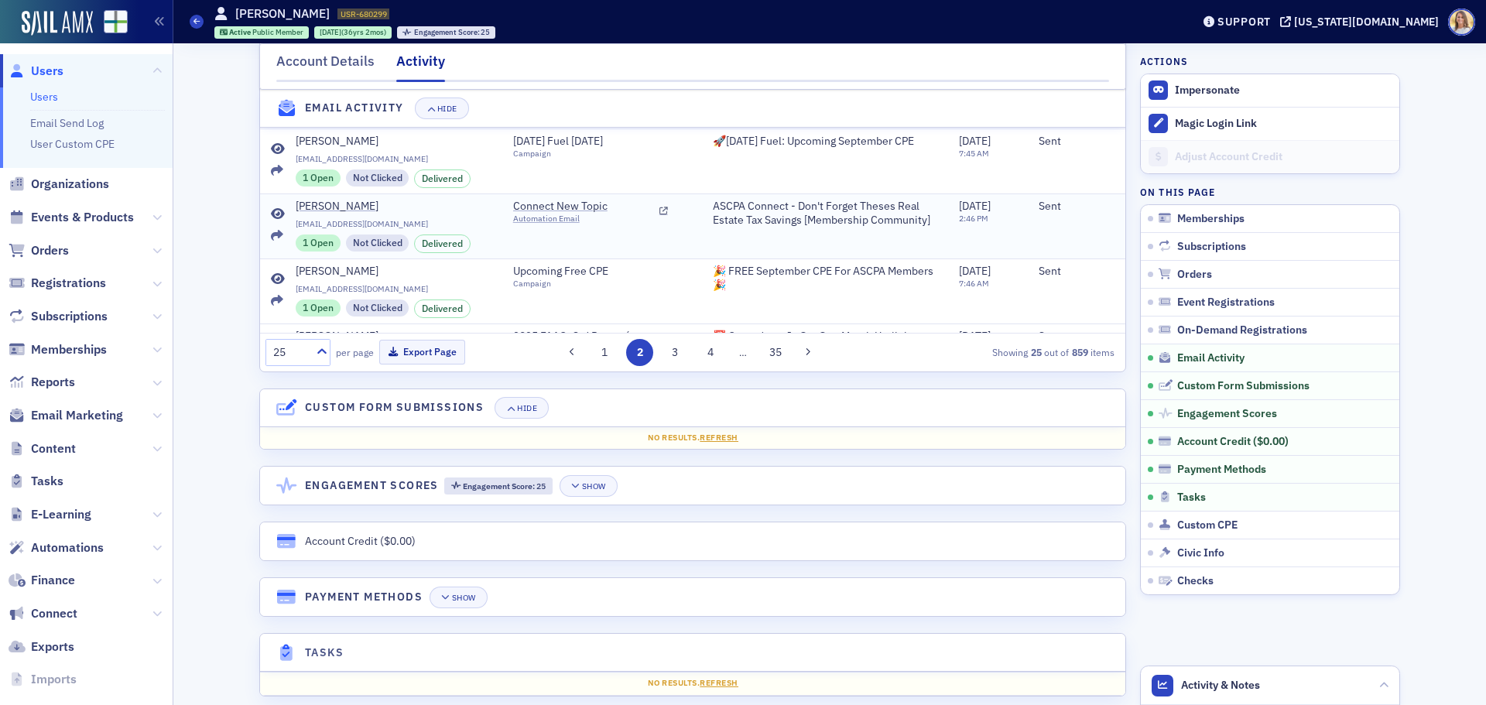
scroll to position [774, 0]
drag, startPoint x: 1120, startPoint y: 207, endPoint x: 1119, endPoint y: 308, distance: 100.6
click at [1119, 312] on section "Email Activity Hide Add Filter Recipient Source Subject Date Sent Status [PERSO…" at bounding box center [692, 97] width 867 height 549
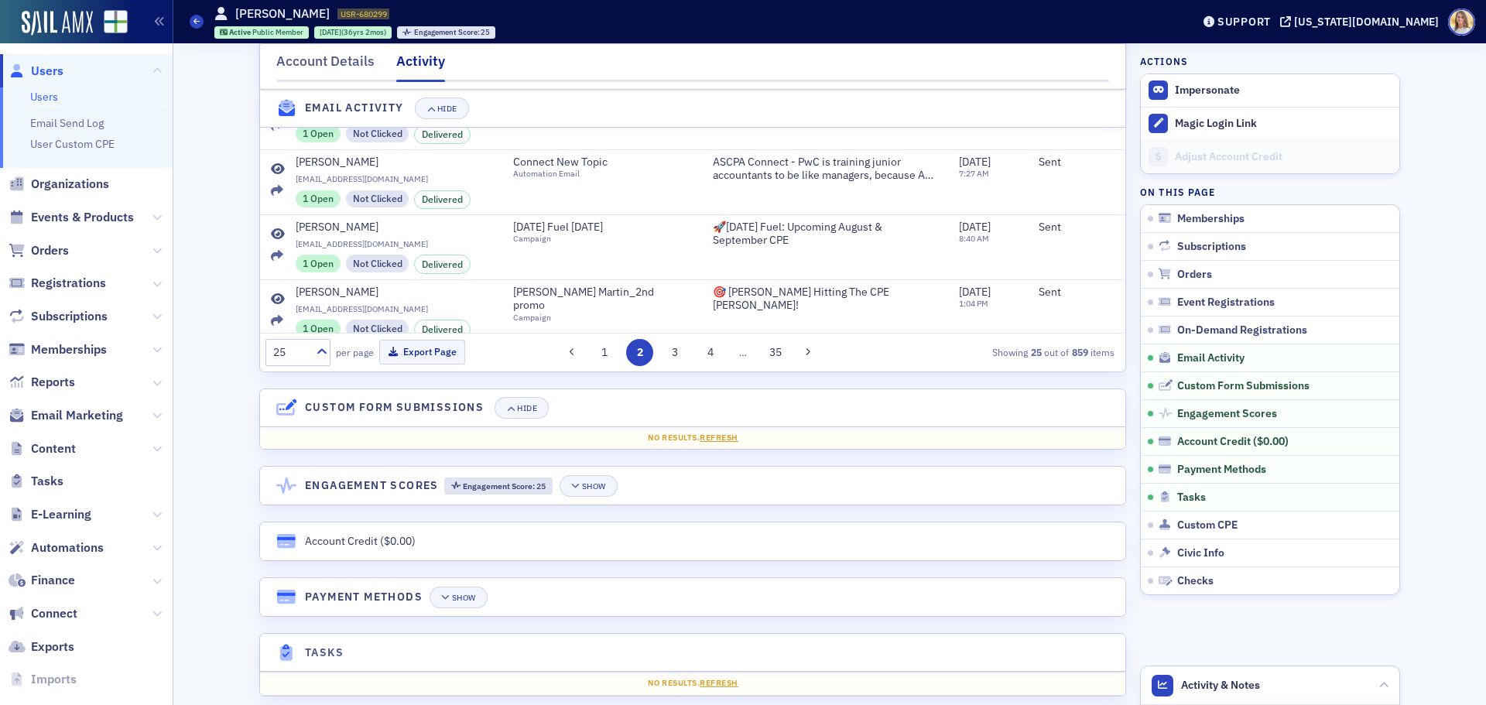
scroll to position [1219, 0]
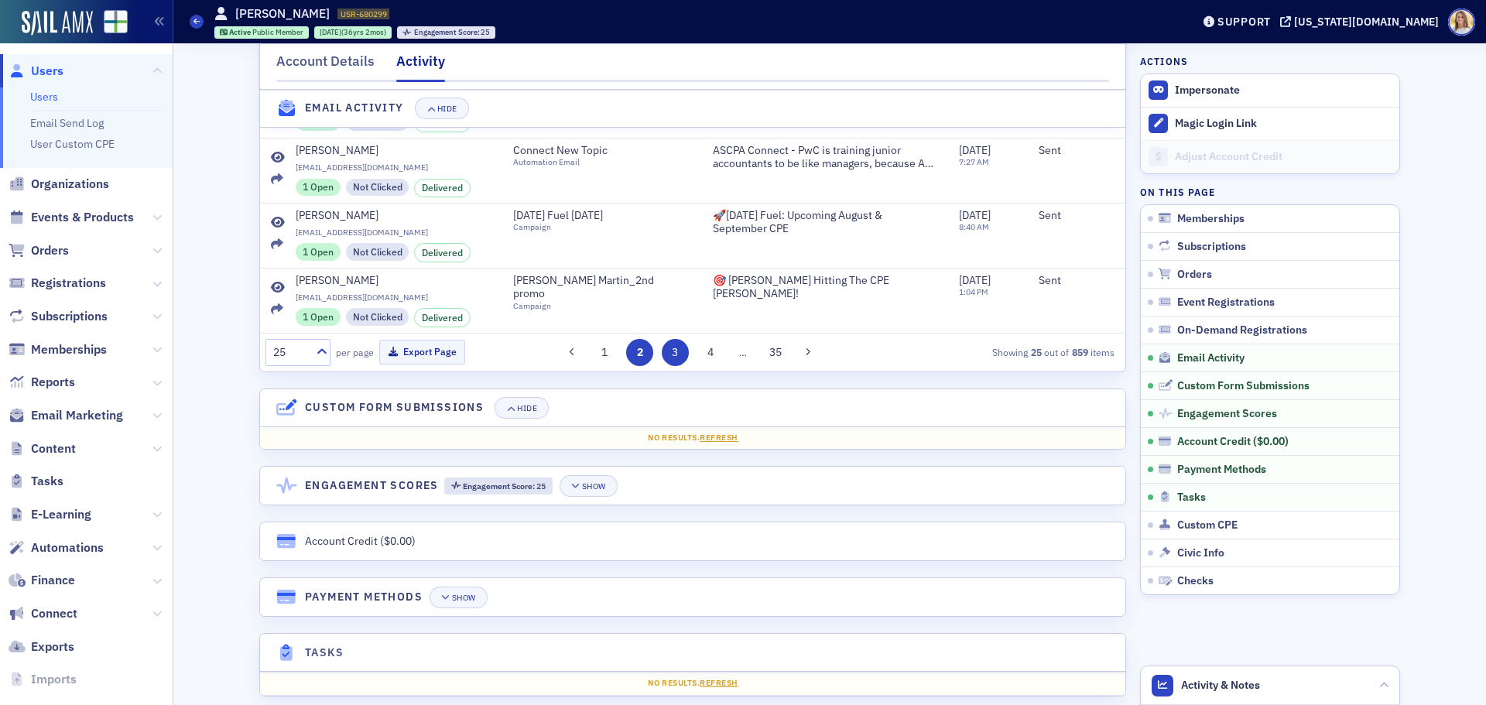
click at [662, 365] on button "3" at bounding box center [675, 352] width 27 height 27
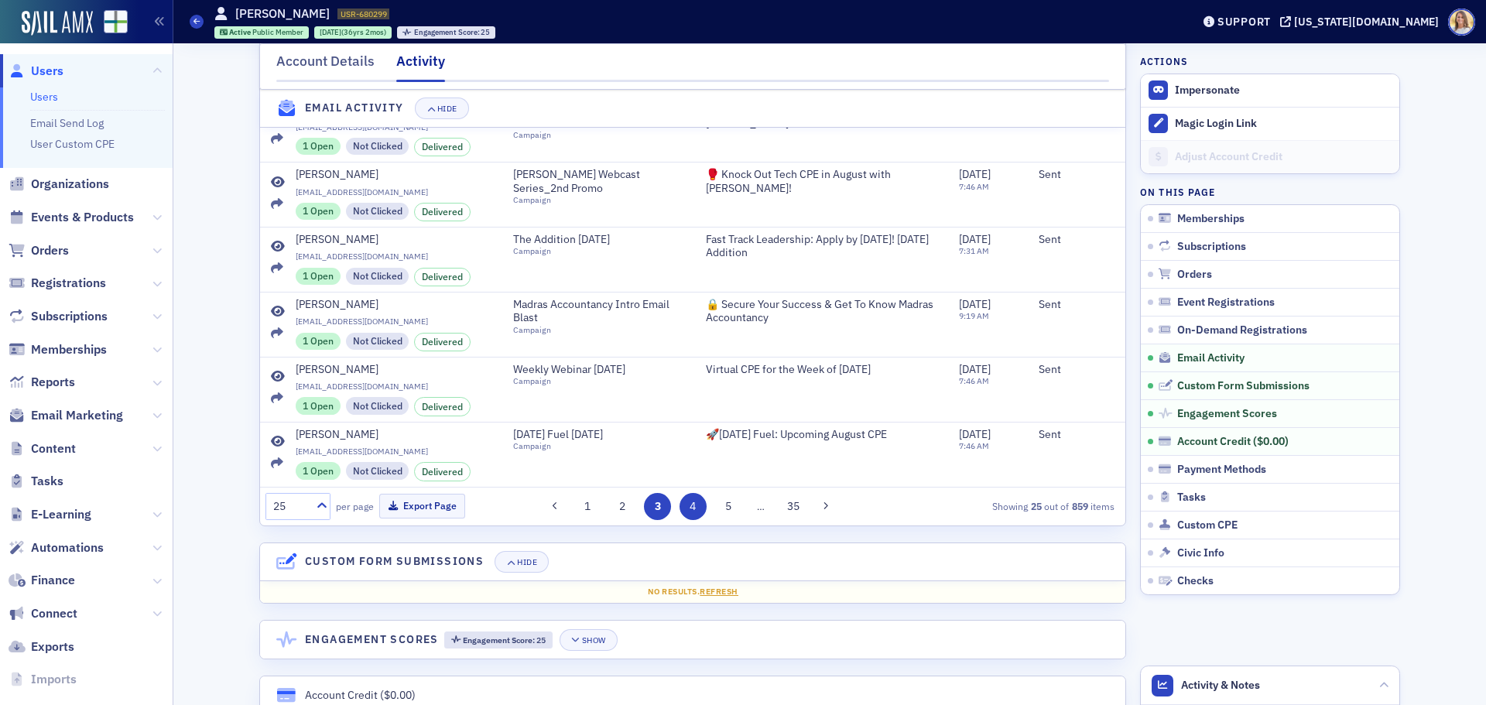
click at [687, 516] on button "4" at bounding box center [693, 506] width 27 height 27
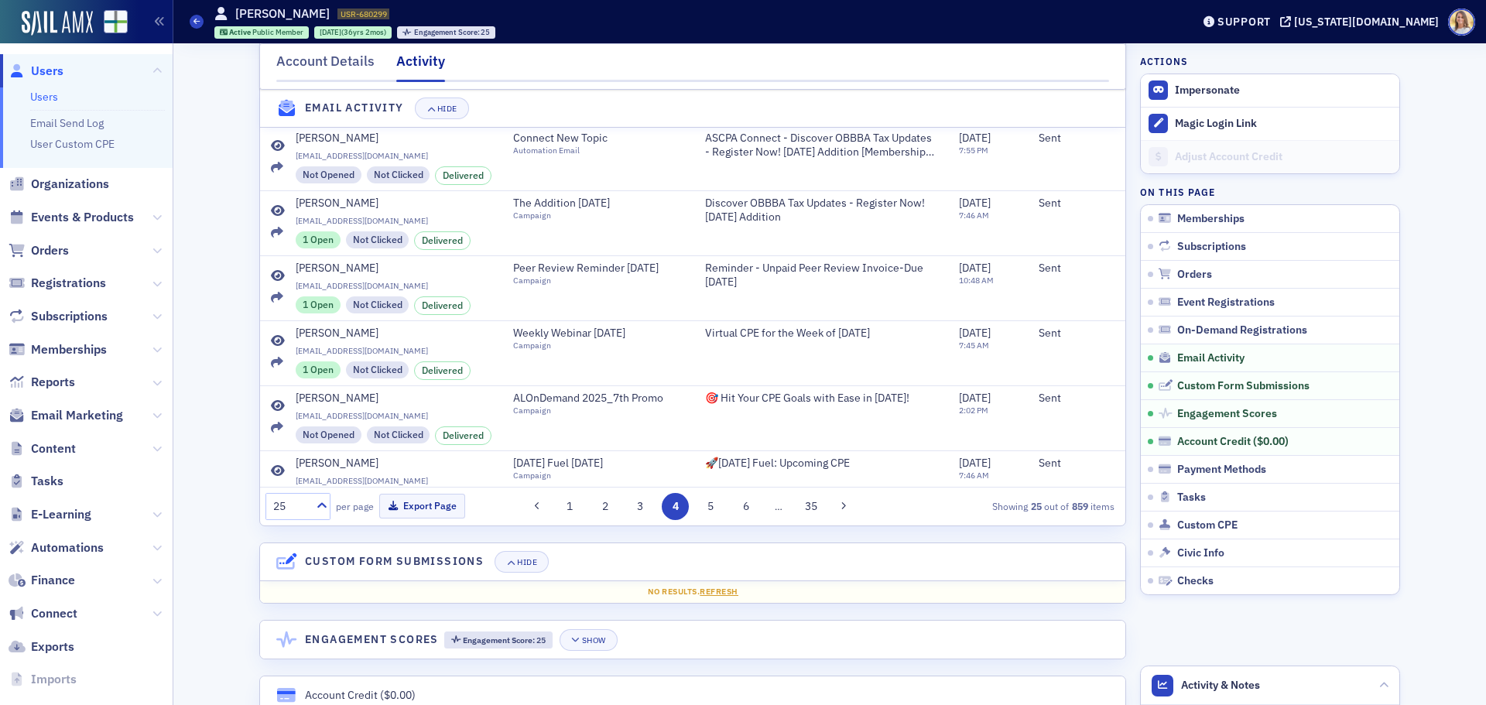
scroll to position [929, 0]
click at [45, 250] on span "Orders" at bounding box center [50, 250] width 38 height 17
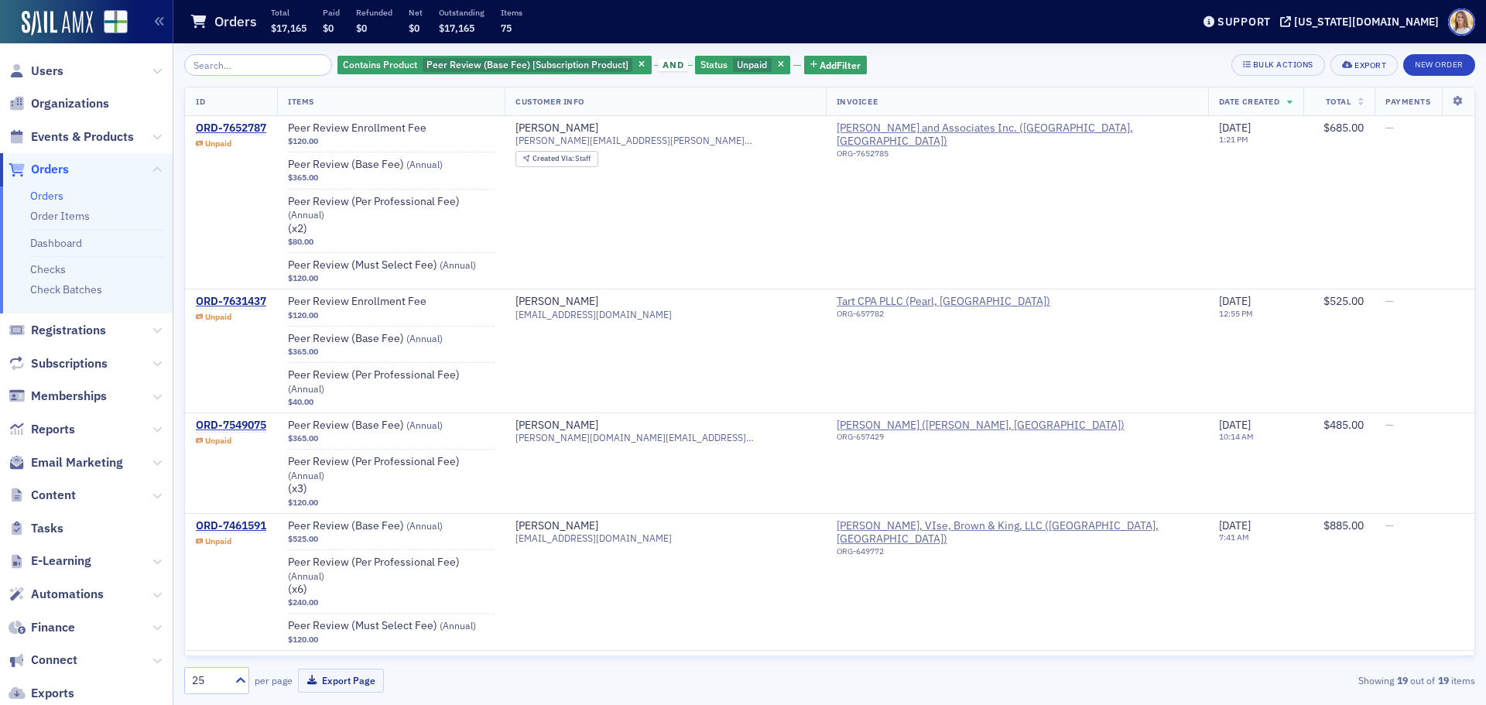
click at [774, 61] on span "button" at bounding box center [781, 65] width 14 height 14
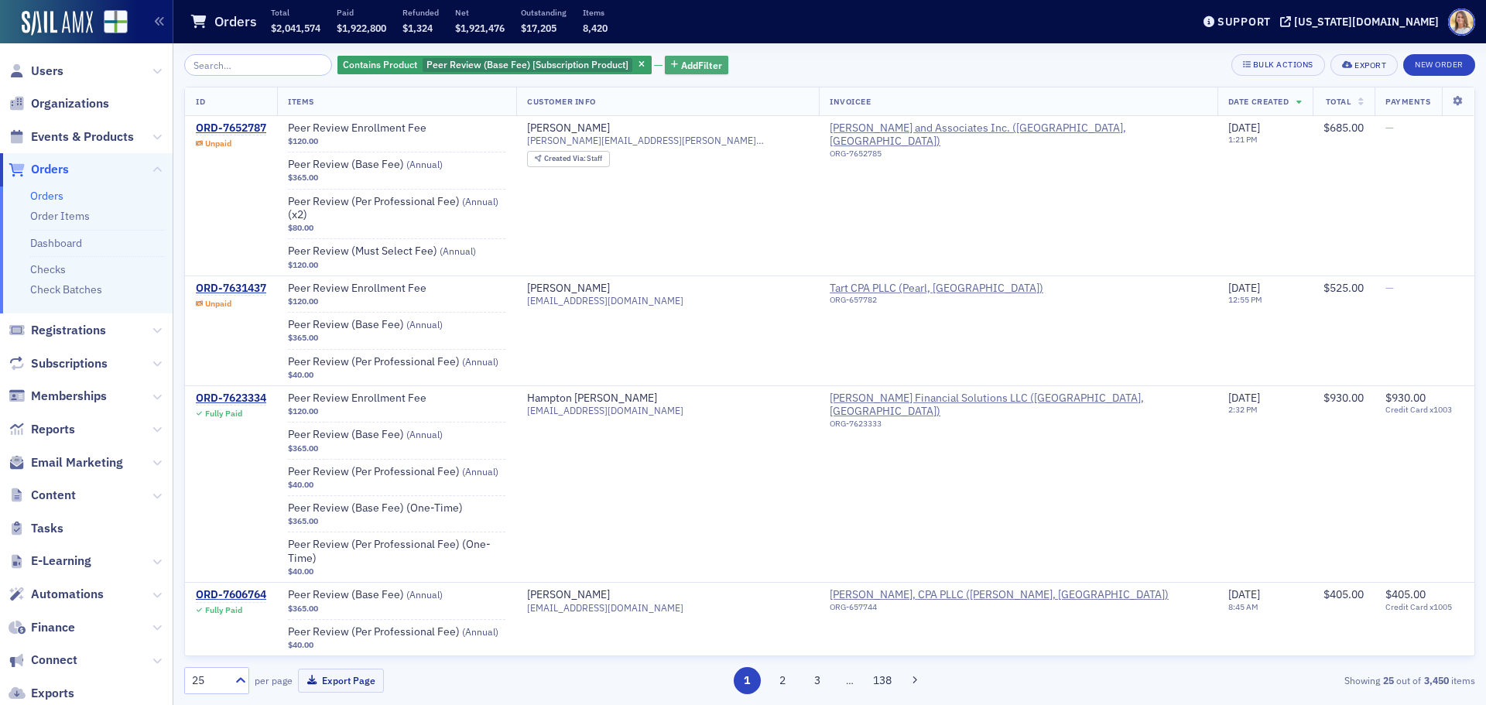
click at [687, 67] on span "Add Filter" at bounding box center [701, 65] width 41 height 14
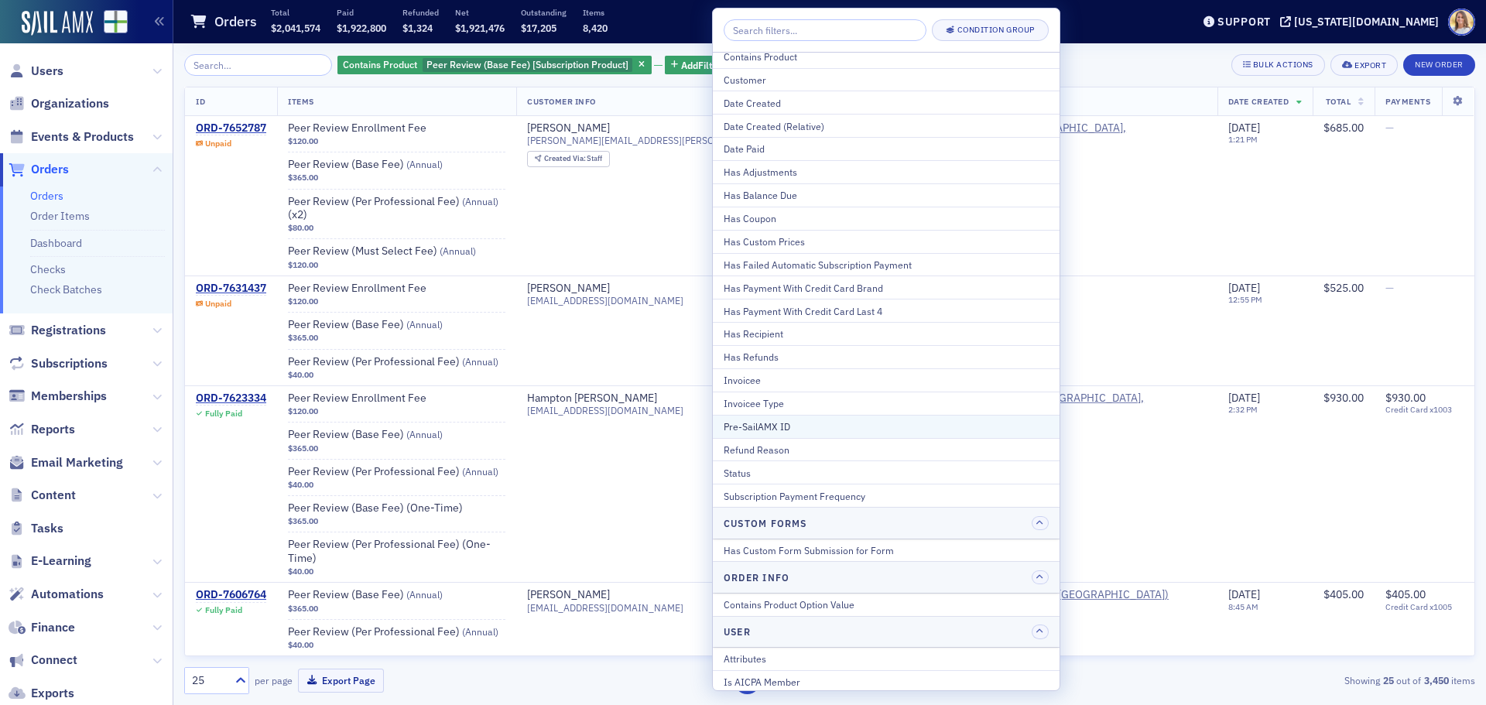
scroll to position [77, 0]
click at [783, 467] on div "Status" at bounding box center [886, 472] width 325 height 14
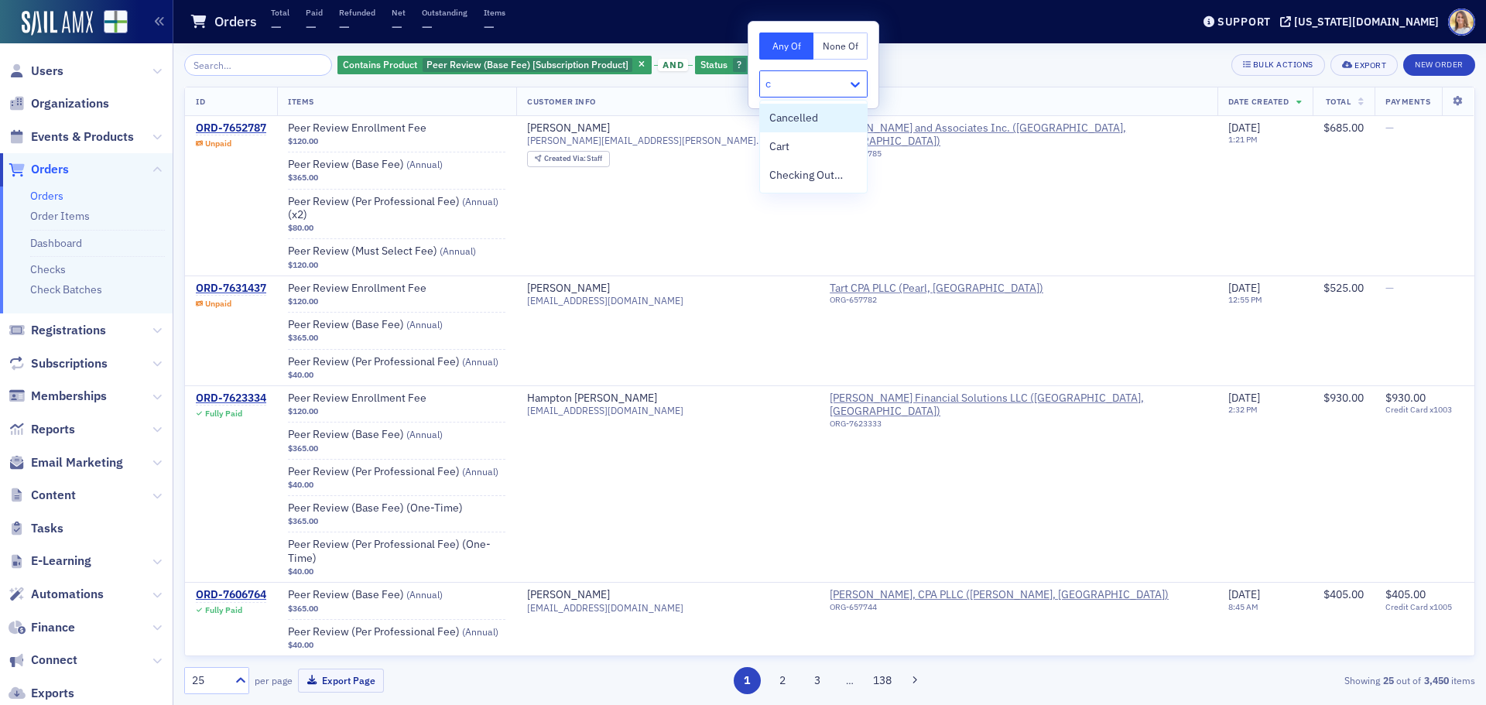
type input "ca"
click at [798, 117] on span "Cancelled" at bounding box center [793, 118] width 49 height 16
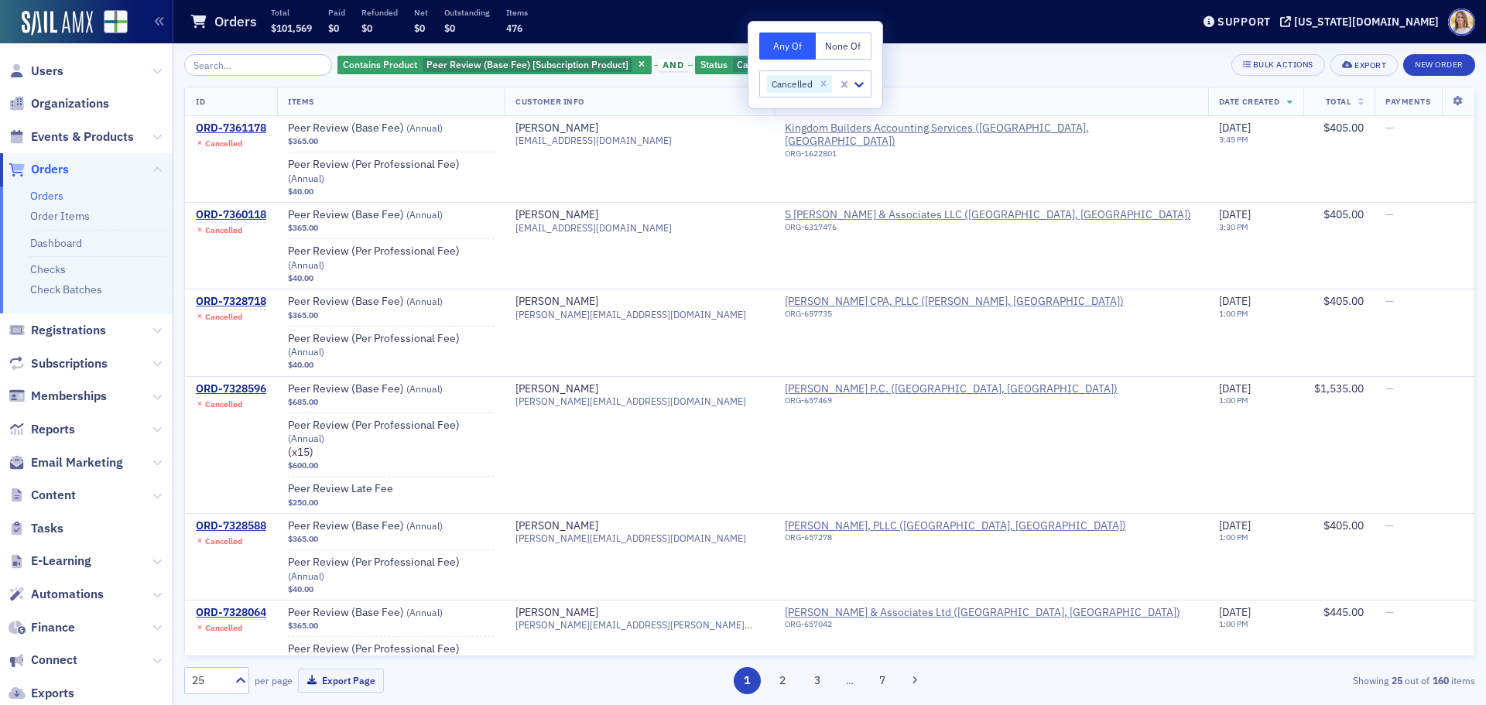
click at [1011, 67] on div "Contains Product Peer Review (Base Fee) [Subscription Product] and Status Cance…" at bounding box center [829, 65] width 1291 height 22
click at [1287, 105] on icon at bounding box center [1290, 102] width 6 height 9
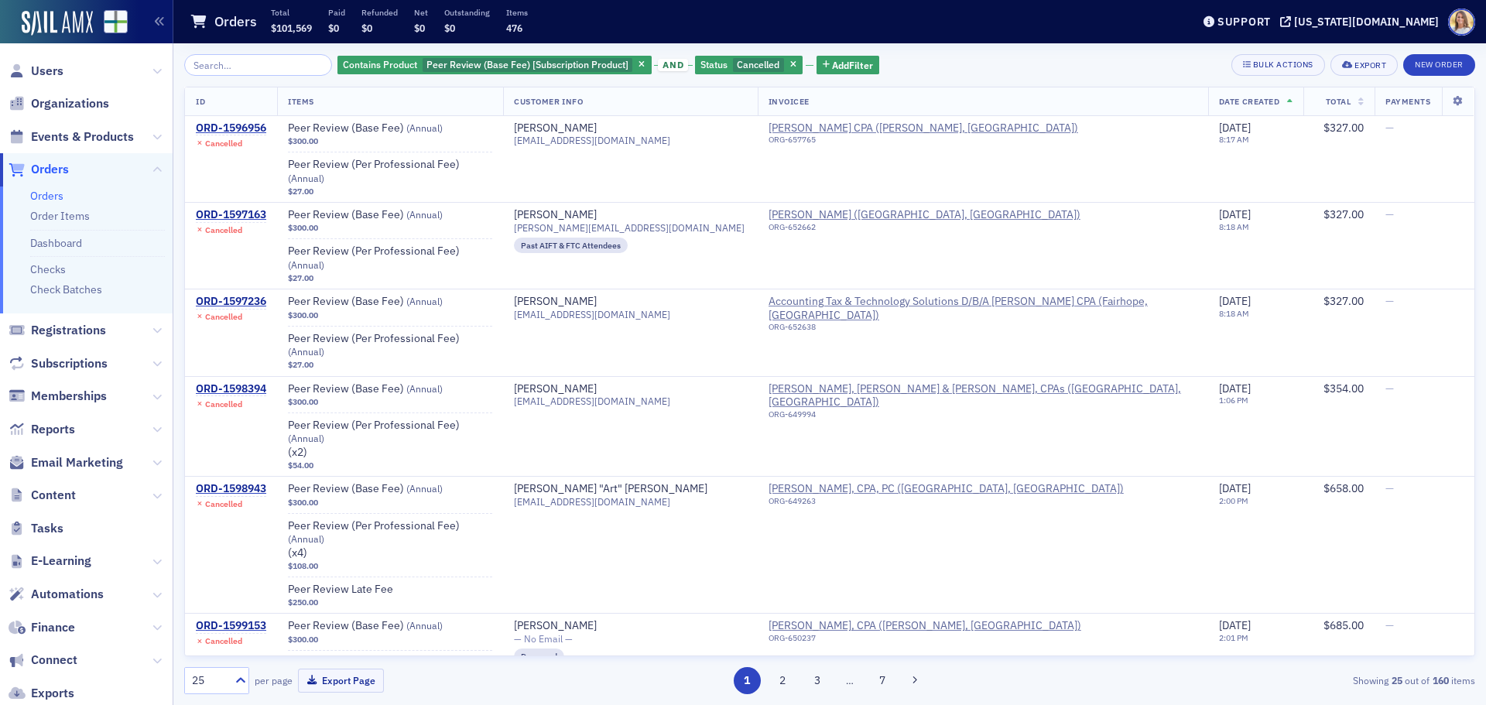
click at [1232, 100] on span "Date Created" at bounding box center [1249, 101] width 60 height 11
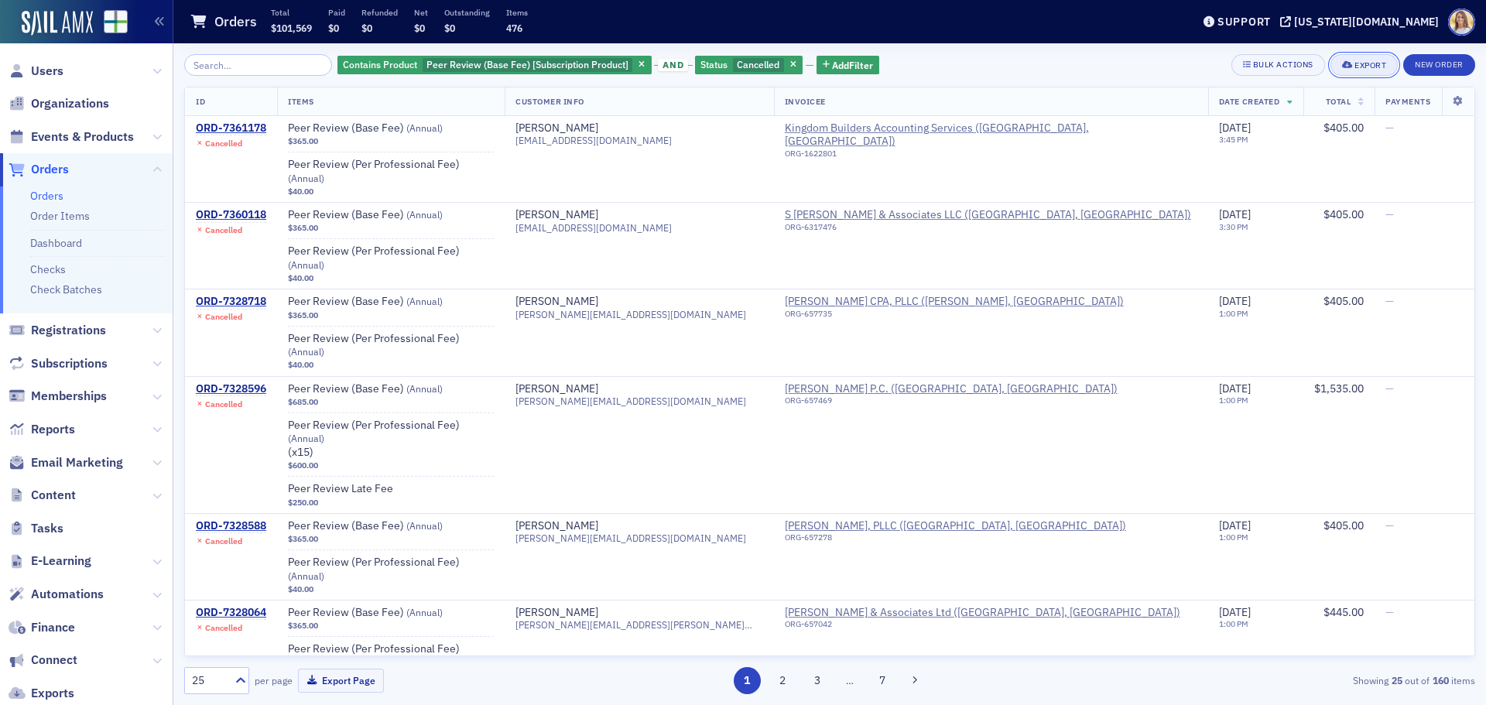
click at [1363, 61] on div "Export" at bounding box center [1371, 65] width 32 height 9
click at [1318, 115] on button "Export All ( 160 Orders )" at bounding box center [1315, 117] width 163 height 25
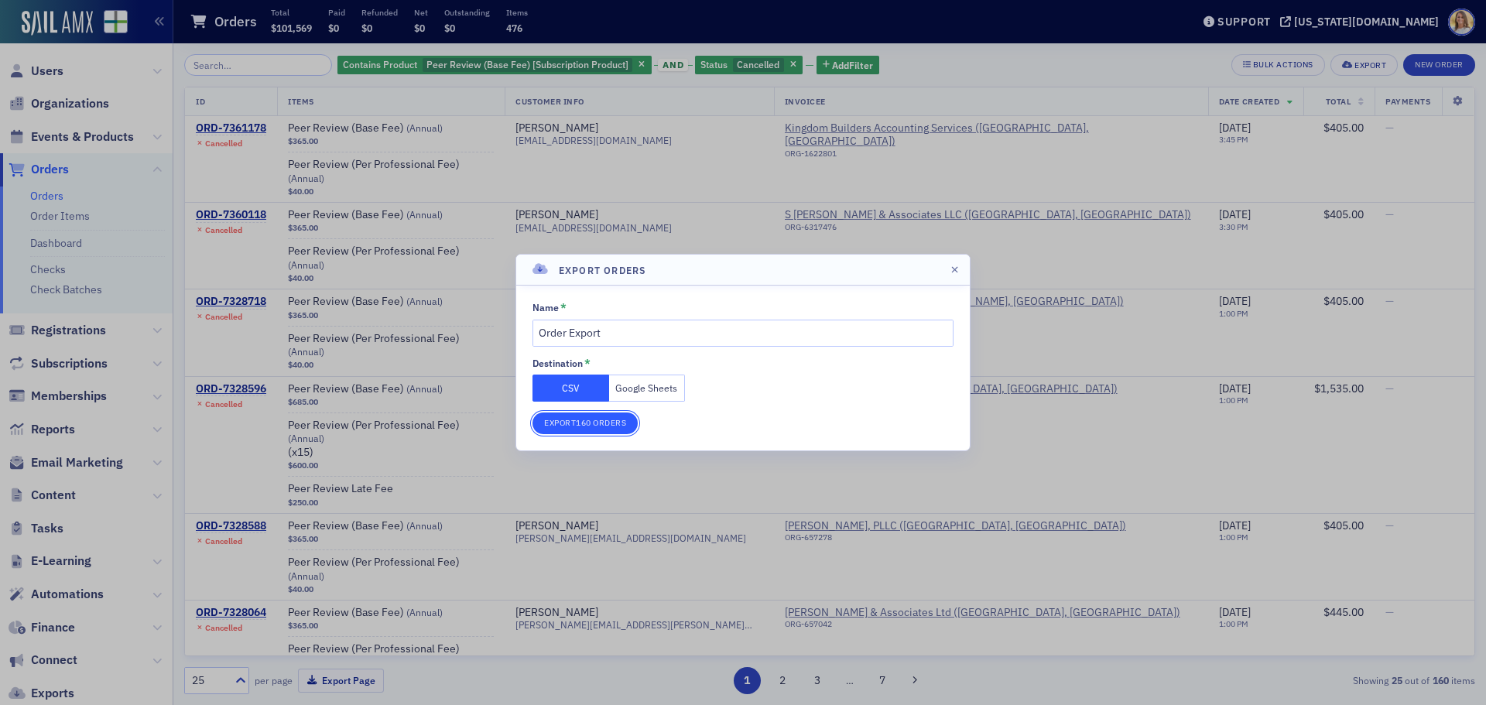
click at [598, 427] on button "Export 160 Orders" at bounding box center [585, 424] width 105 height 22
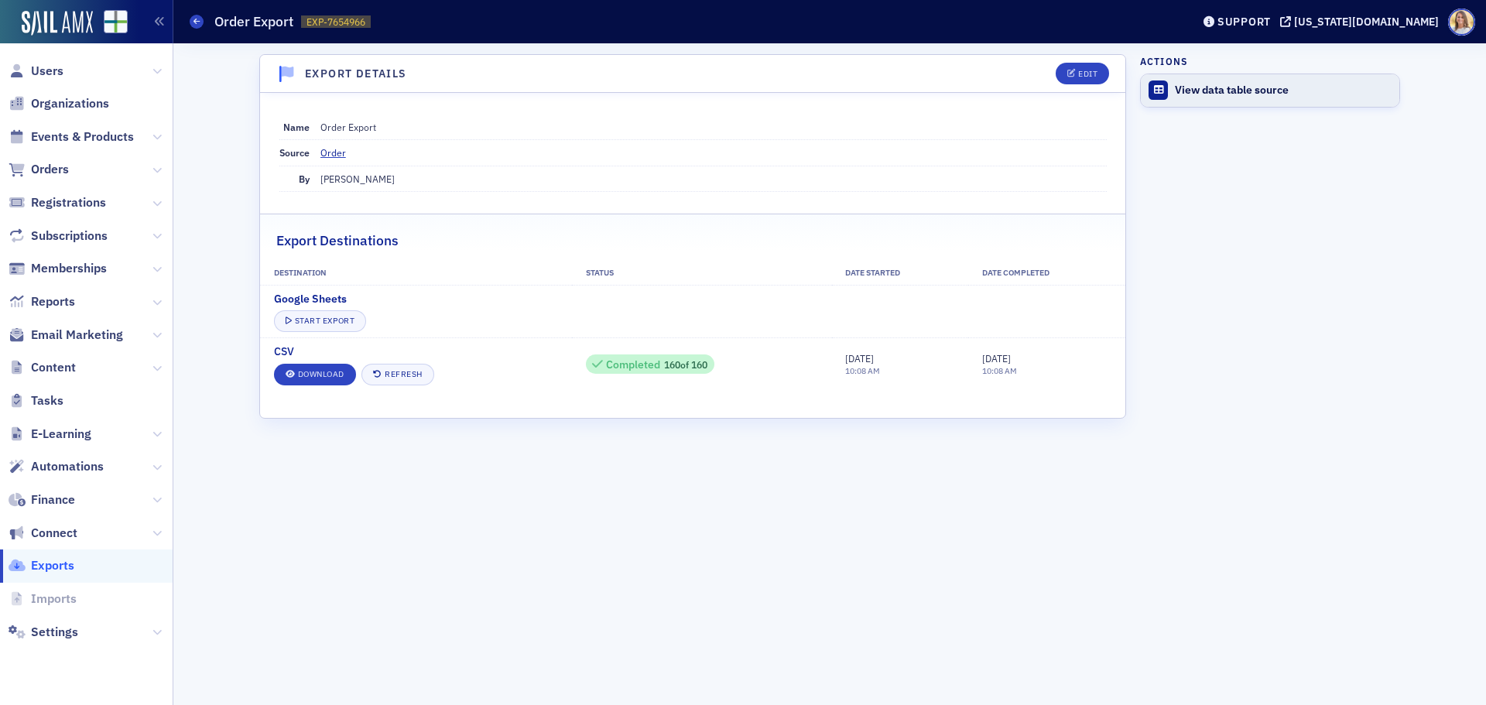
click at [1258, 92] on div "View data table source" at bounding box center [1283, 91] width 217 height 14
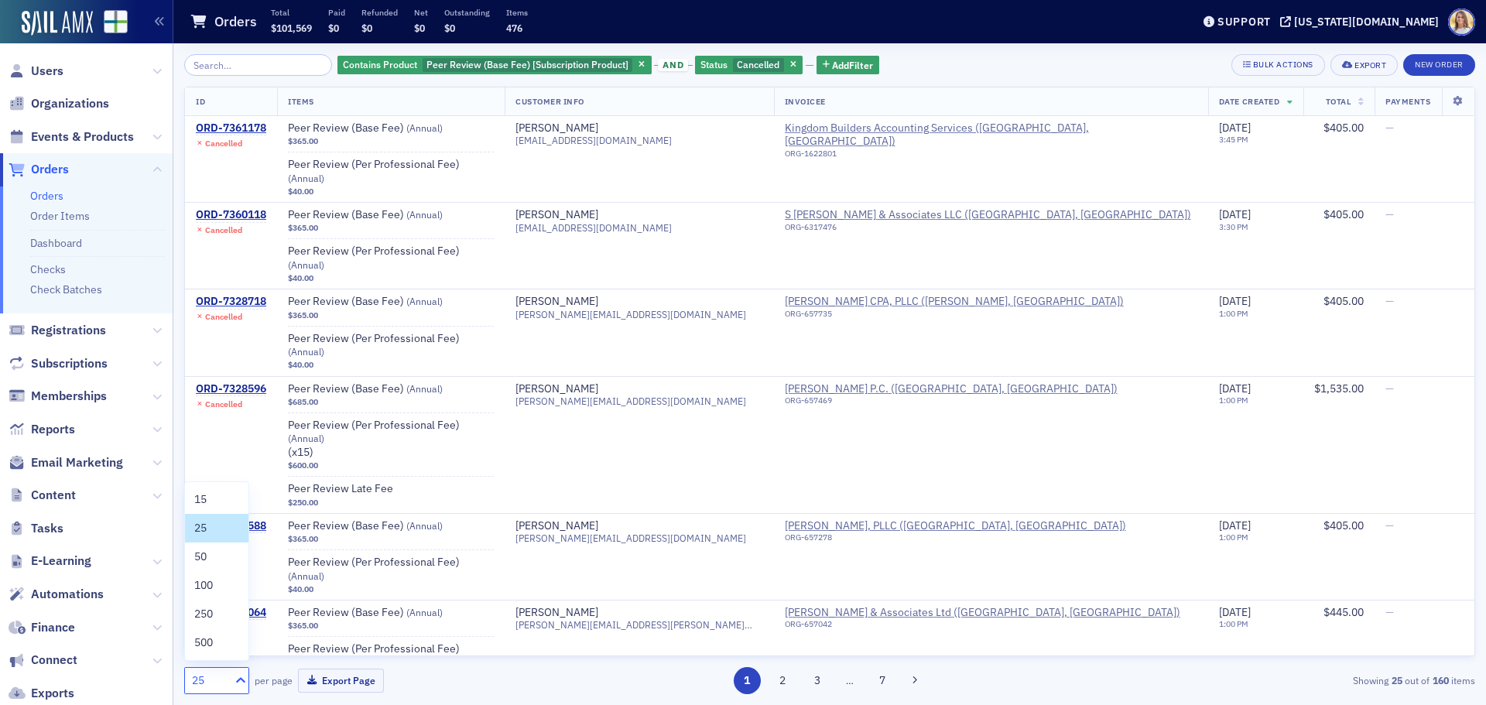
click at [235, 678] on icon at bounding box center [240, 680] width 15 height 15
click at [226, 615] on div "250" at bounding box center [216, 614] width 45 height 16
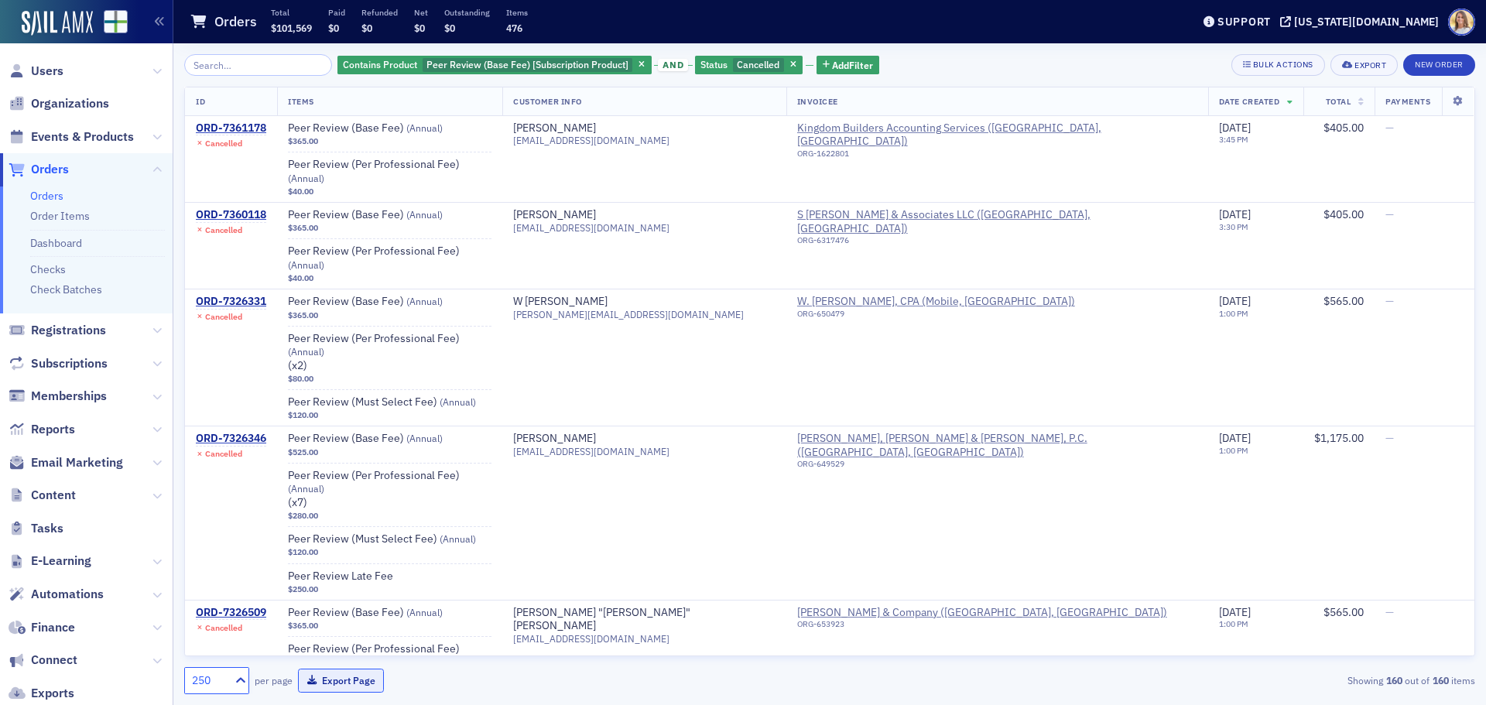
click at [344, 677] on button "Export Page" at bounding box center [341, 681] width 86 height 24
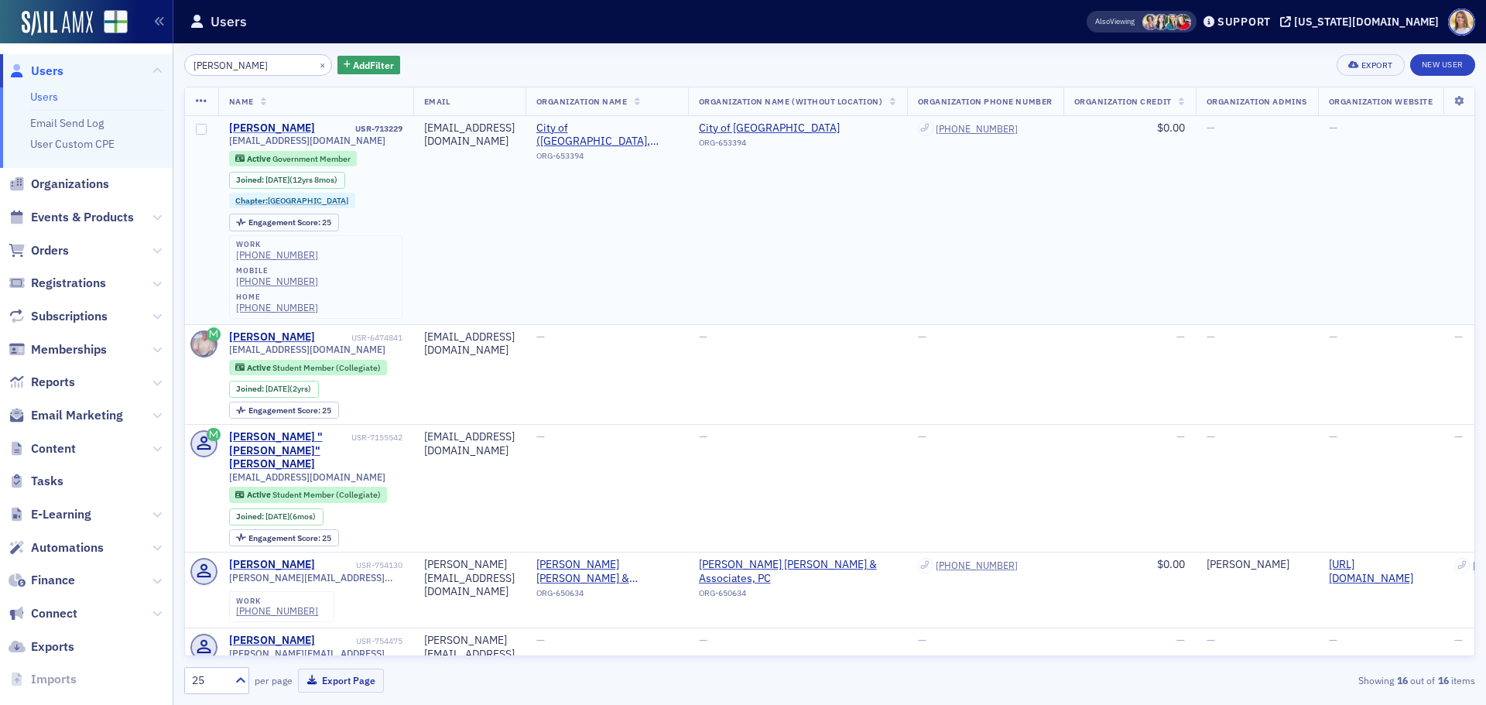
type input "clifton"
click at [272, 123] on div "Zachary Clifton" at bounding box center [272, 129] width 86 height 14
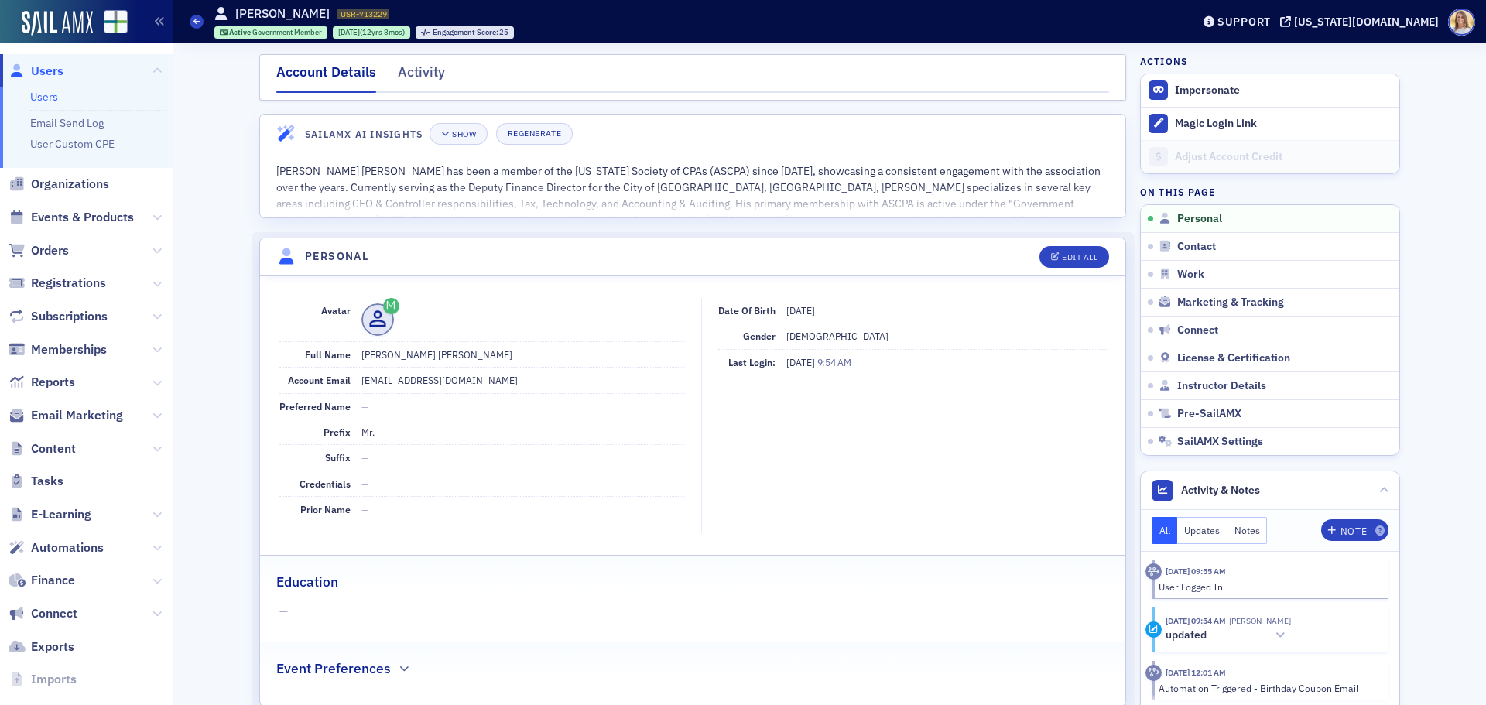
click at [38, 69] on span "Users" at bounding box center [47, 71] width 33 height 17
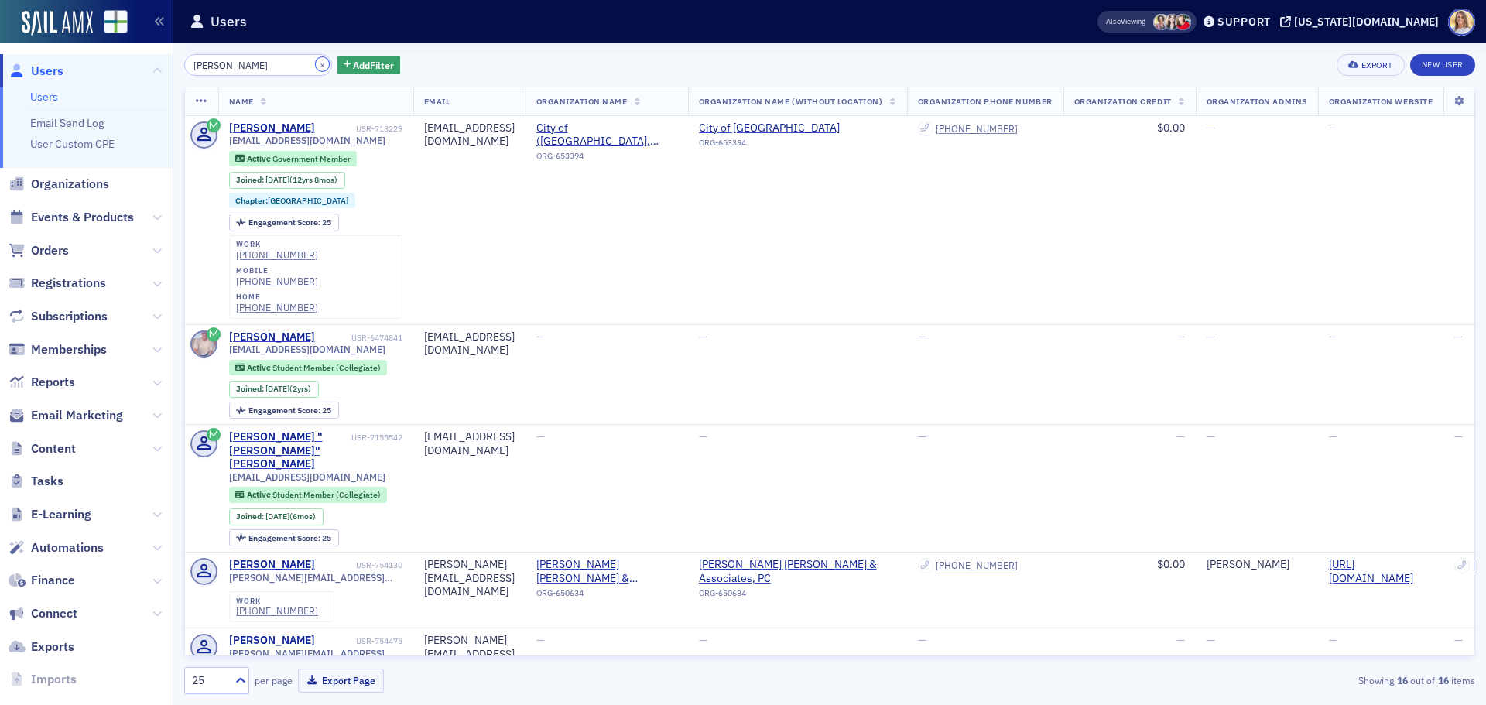
click at [316, 69] on button "×" at bounding box center [323, 64] width 14 height 14
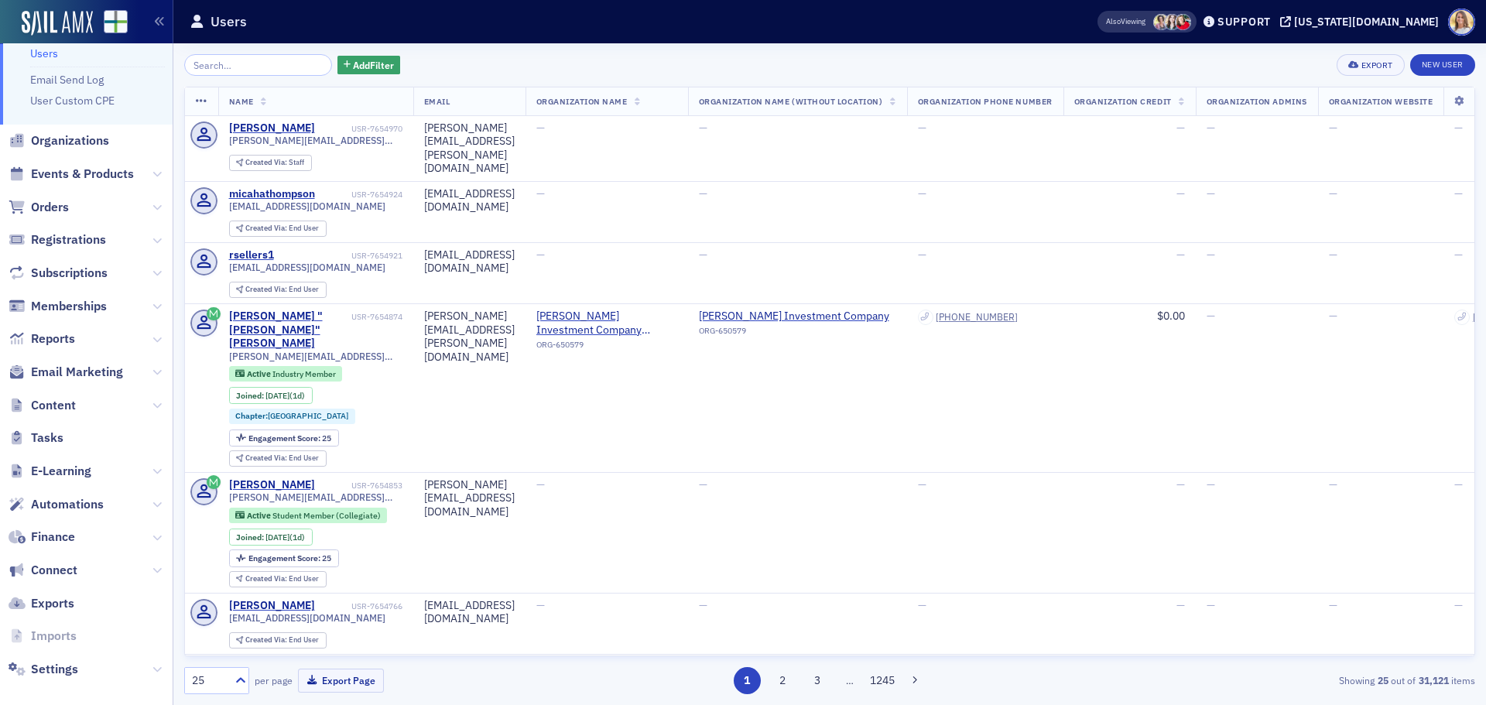
scroll to position [57, 0]
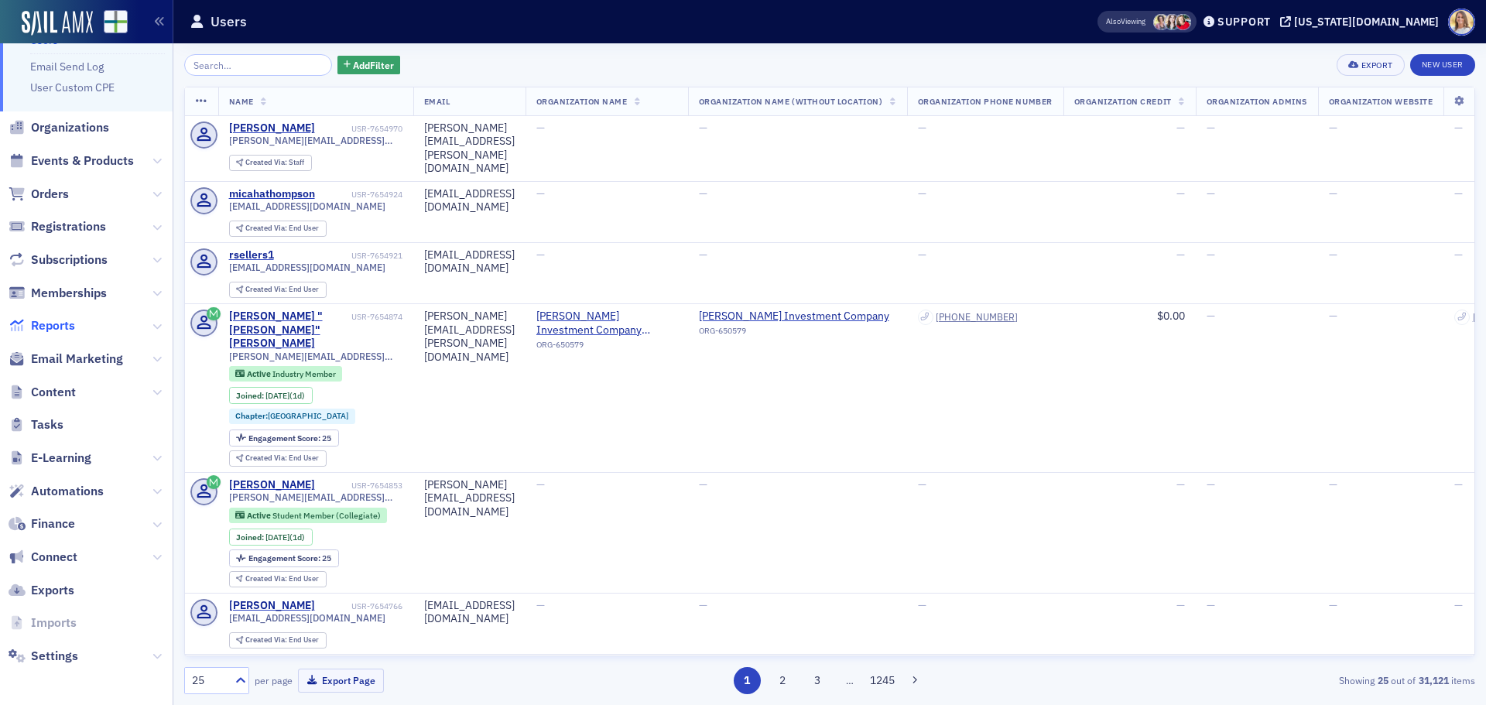
click at [57, 326] on span "Reports" at bounding box center [53, 325] width 44 height 17
